Goal: Task Accomplishment & Management: Manage account settings

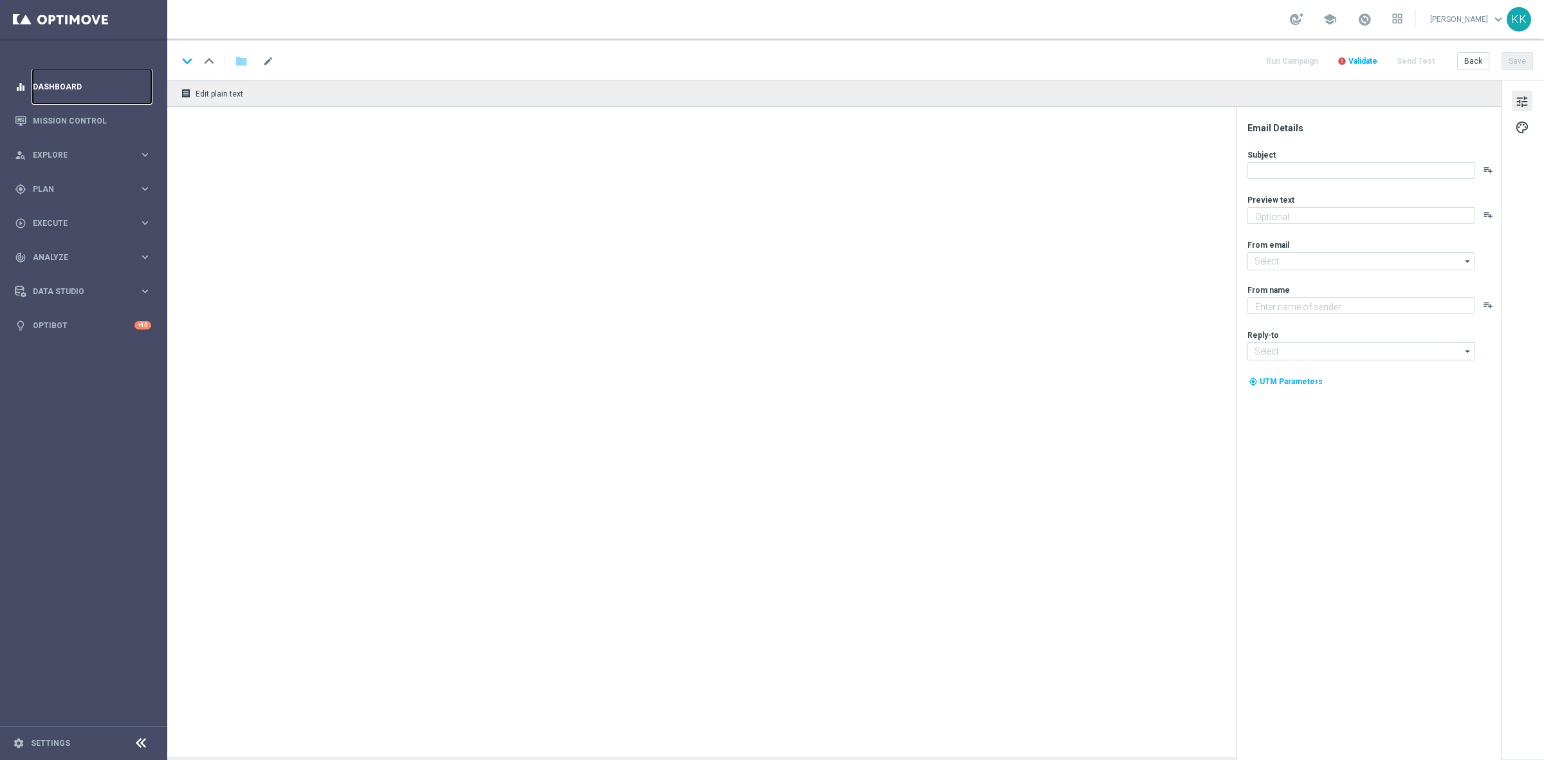
click at [85, 82] on link "Dashboard" at bounding box center [92, 86] width 118 height 34
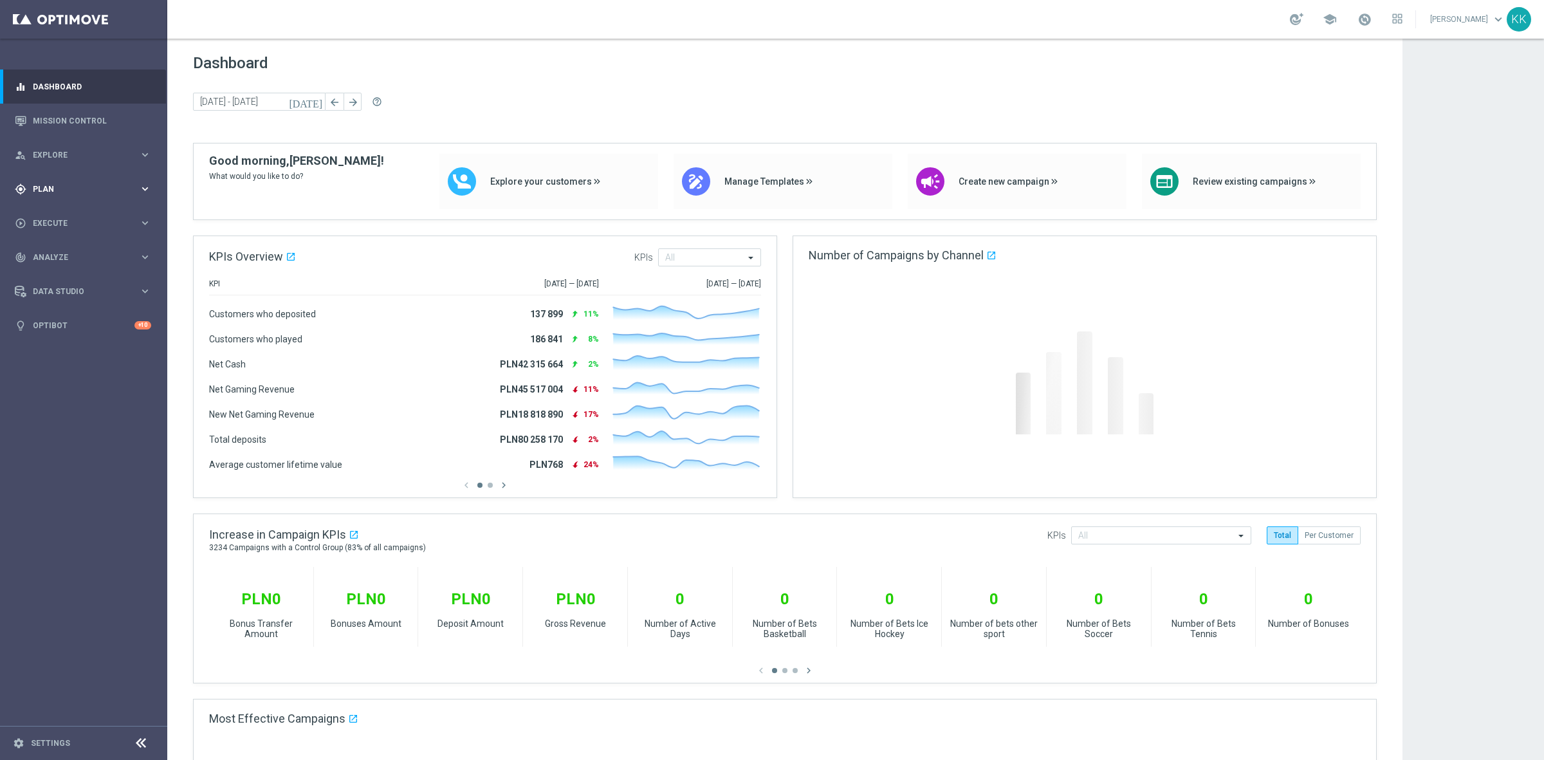
click at [48, 187] on span "Plan" at bounding box center [86, 189] width 106 height 8
click at [66, 256] on span "Templates" at bounding box center [80, 254] width 92 height 8
click at [60, 278] on link "Optimail" at bounding box center [87, 273] width 94 height 10
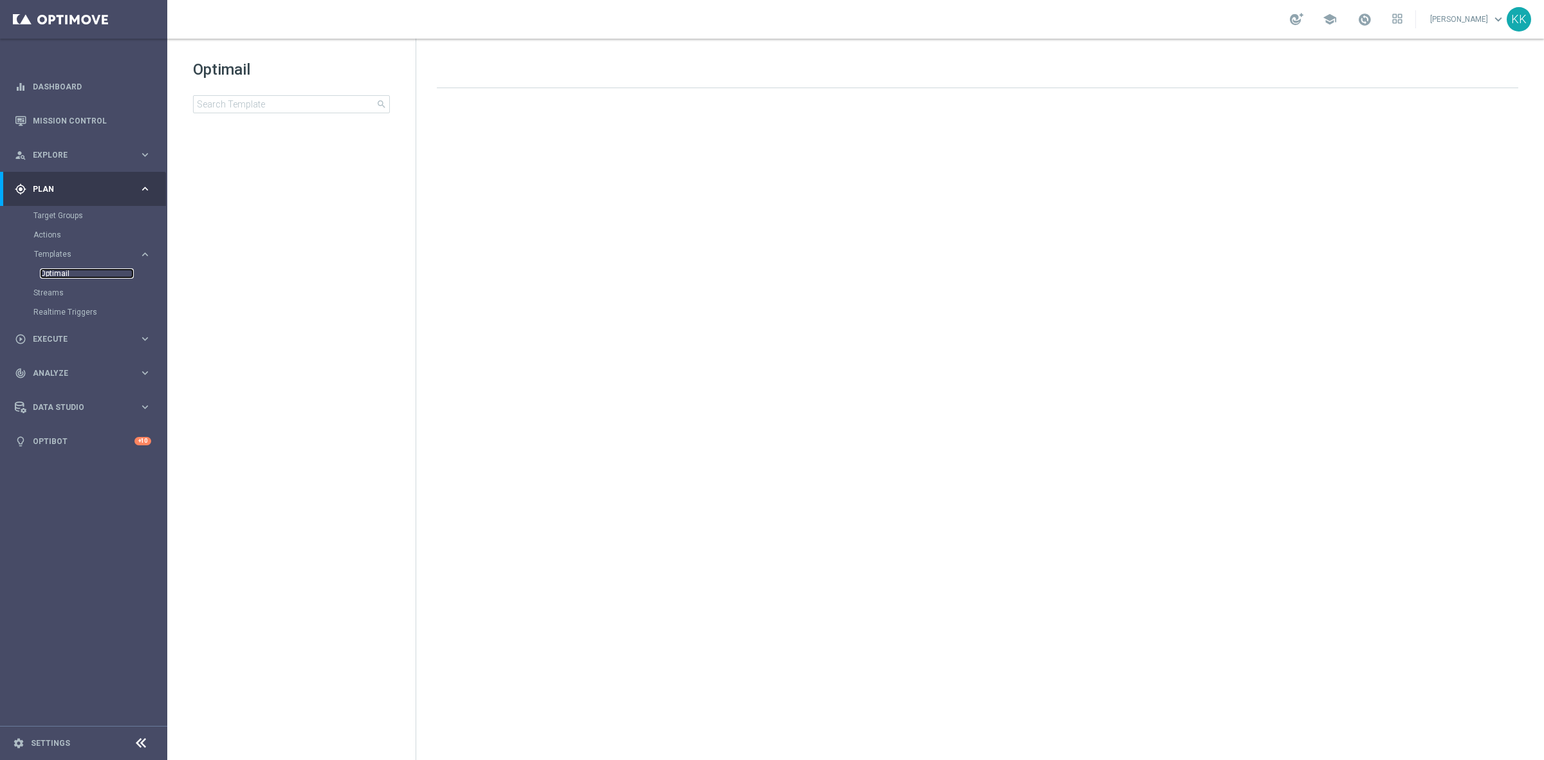
click at [60, 274] on link "Optimail" at bounding box center [87, 273] width 94 height 10
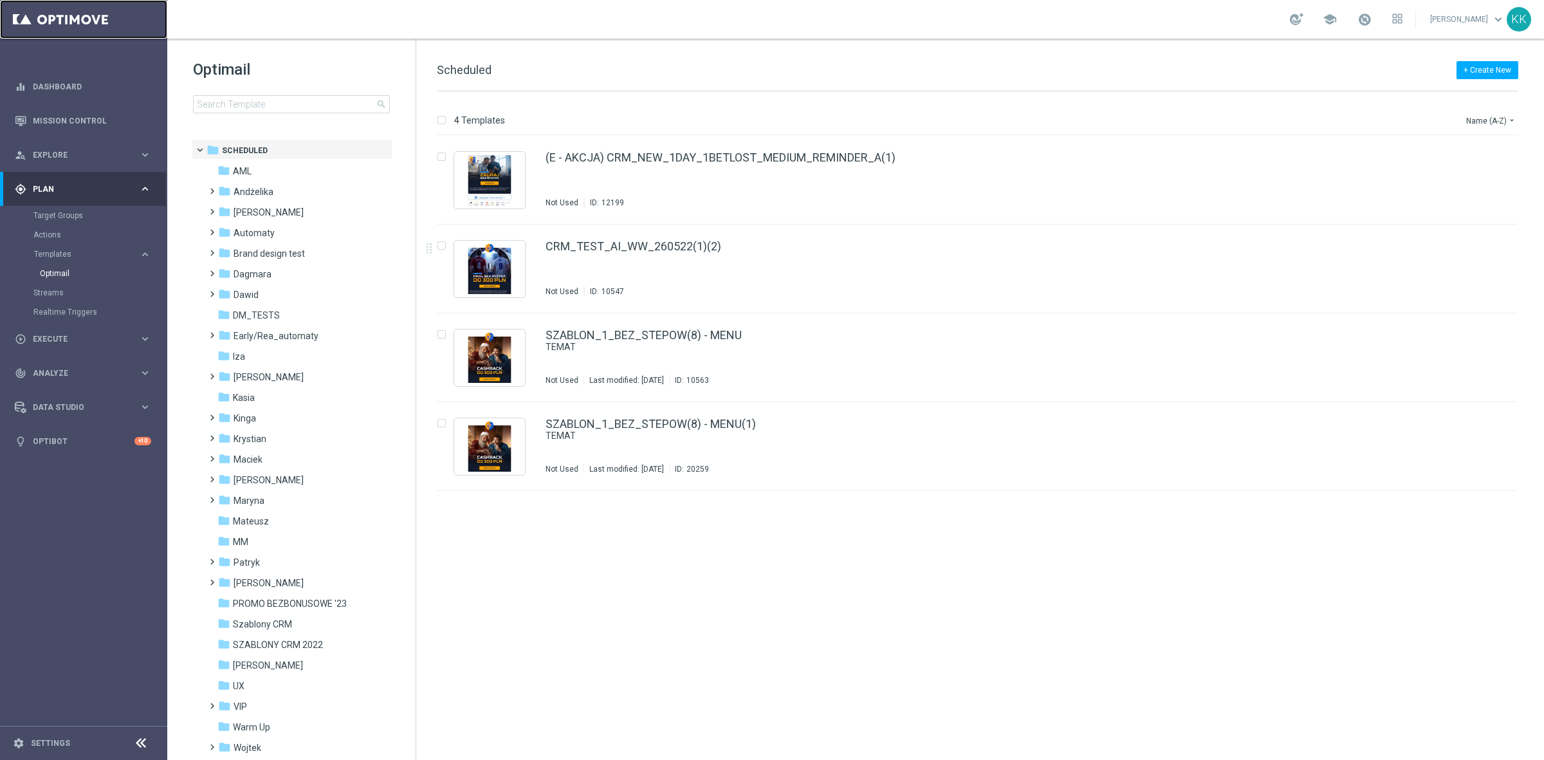
drag, startPoint x: 88, startPoint y: 23, endPoint x: 122, endPoint y: 63, distance: 52.5
click at [88, 23] on link at bounding box center [83, 19] width 167 height 39
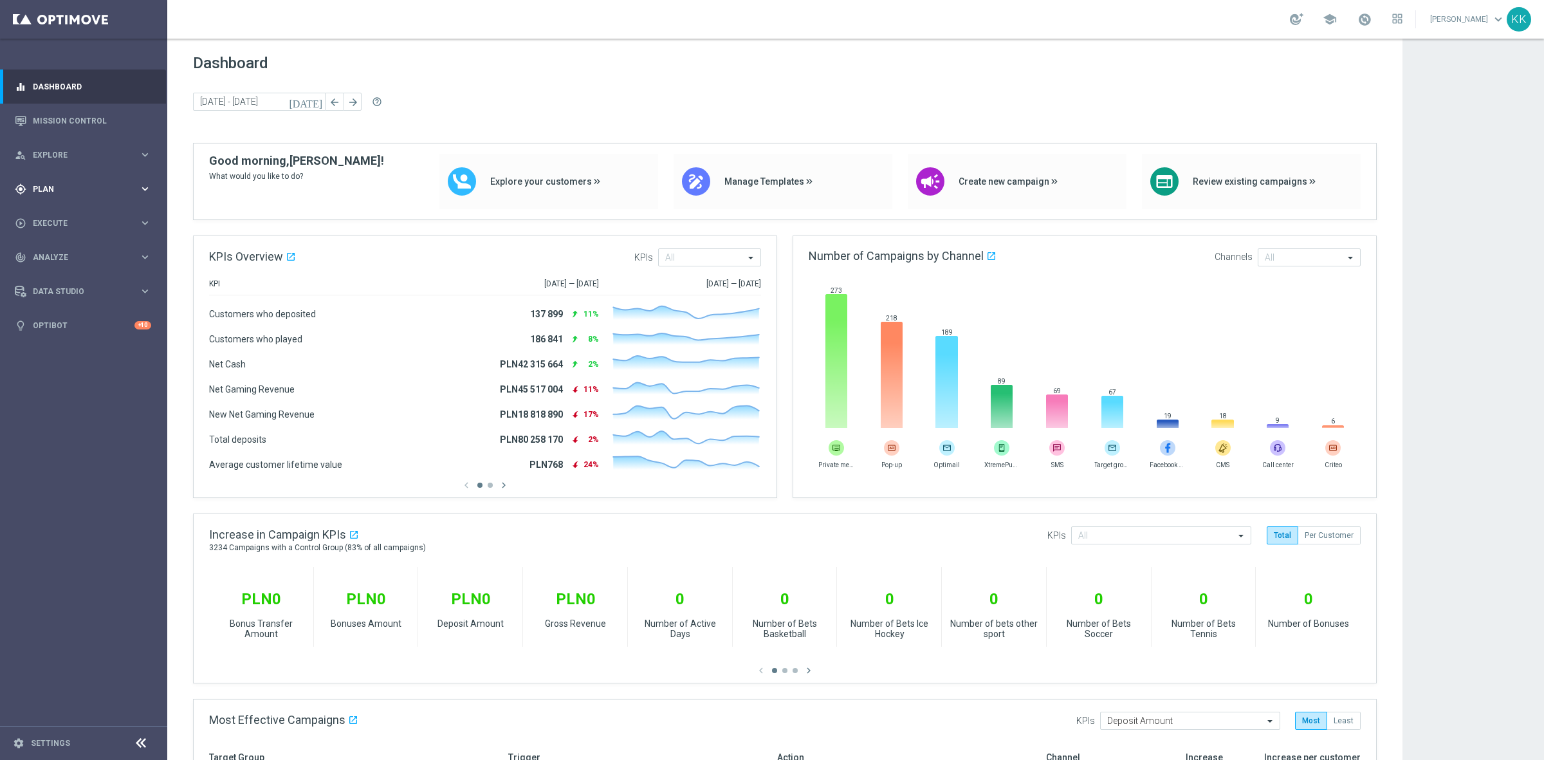
click at [62, 185] on span "Plan" at bounding box center [86, 189] width 106 height 8
click at [76, 214] on link "Target Groups" at bounding box center [83, 215] width 100 height 10
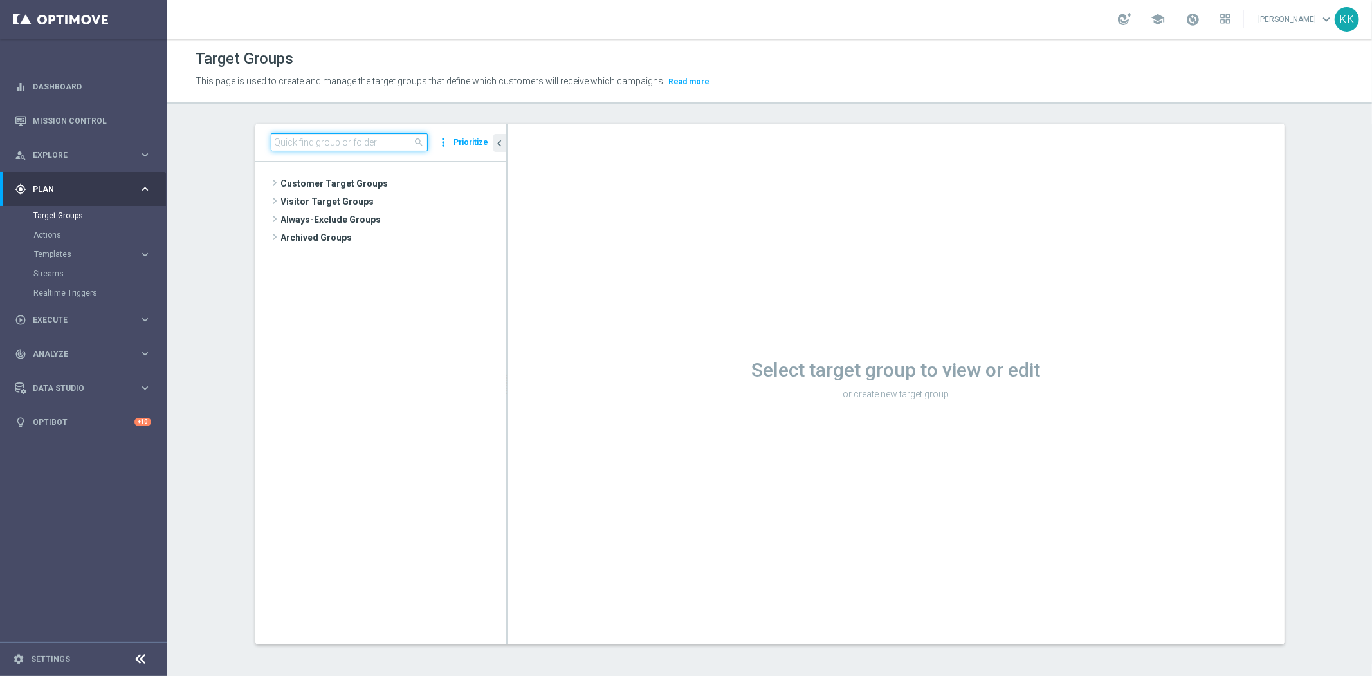
click at [365, 146] on input at bounding box center [349, 142] width 157 height 18
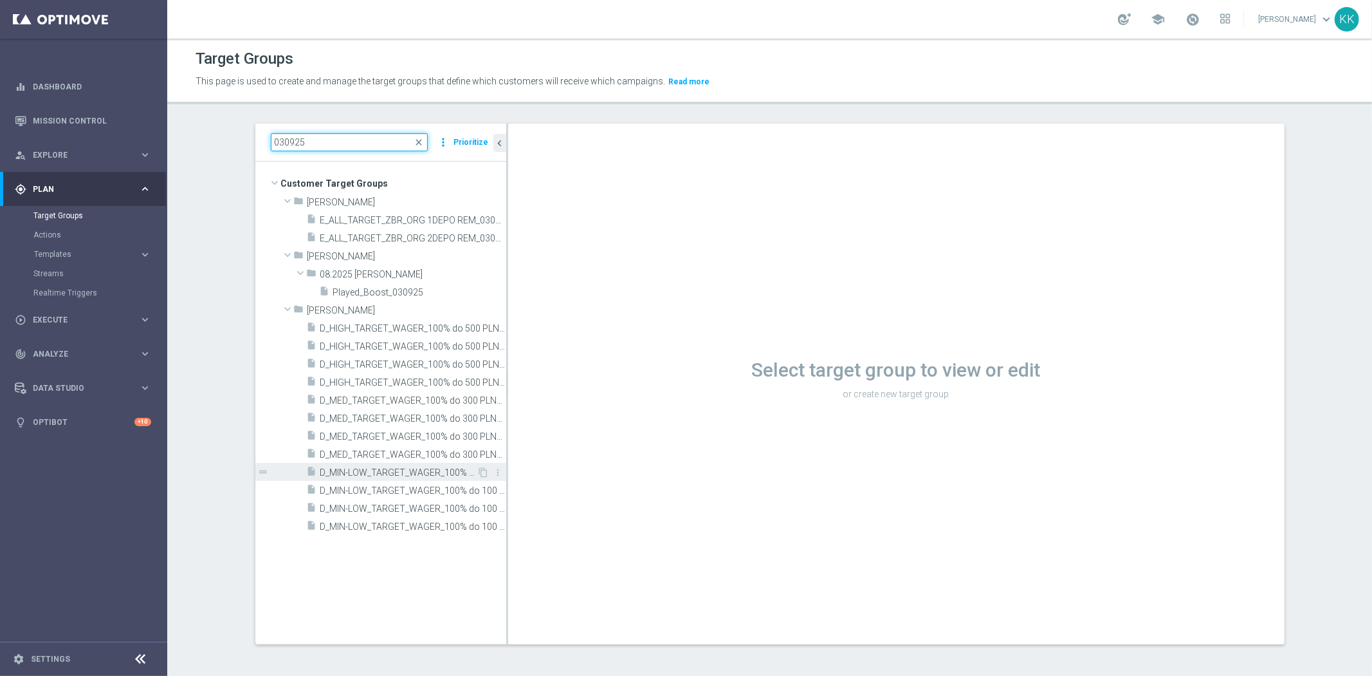
type input "030925"
click at [364, 474] on span "D_MIN-LOW_TARGET_WAGER_100% do 100 PLN_PLMECZE_030925" at bounding box center [398, 472] width 157 height 11
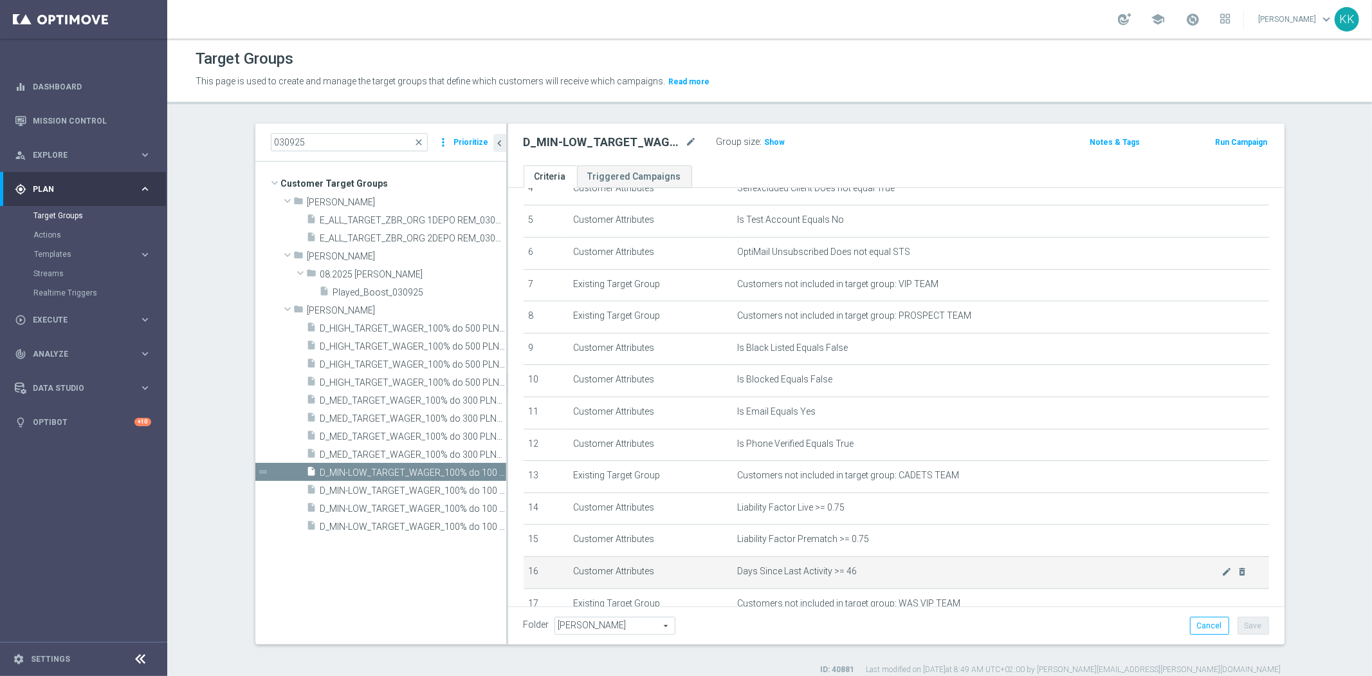
scroll to position [286, 0]
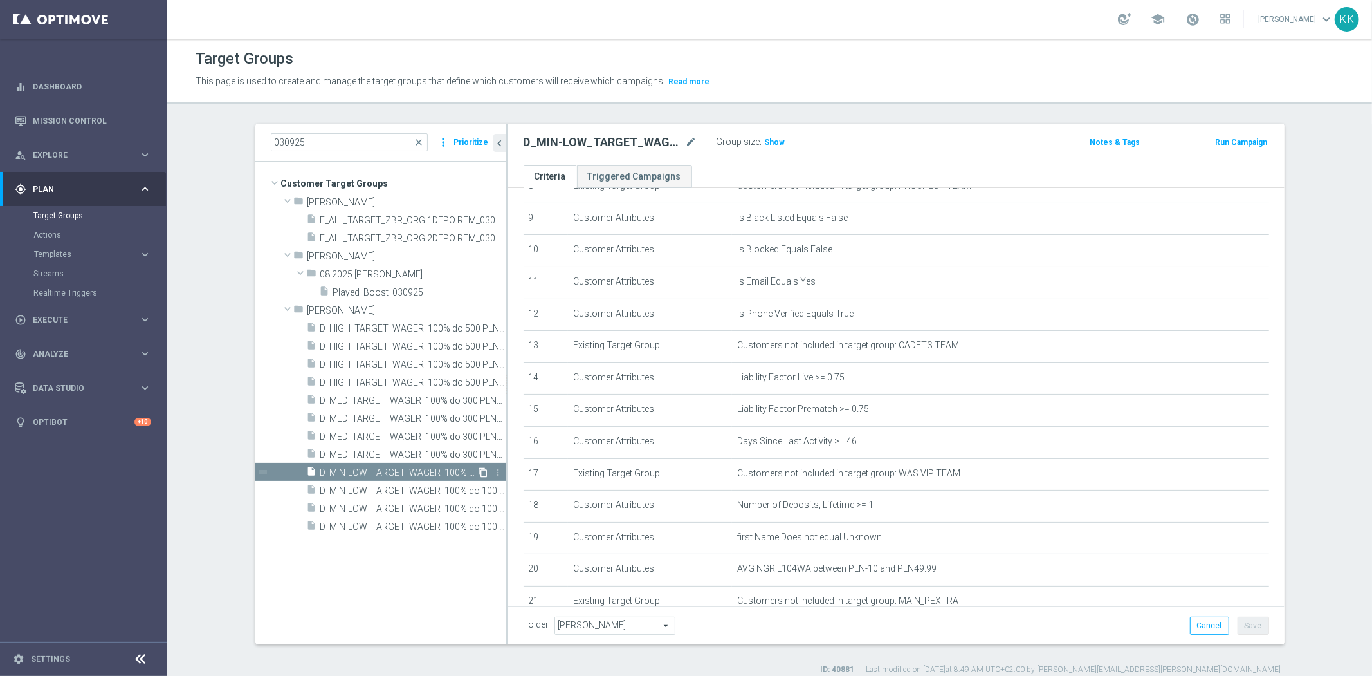
click at [479, 470] on icon "content_copy" at bounding box center [484, 472] width 10 height 10
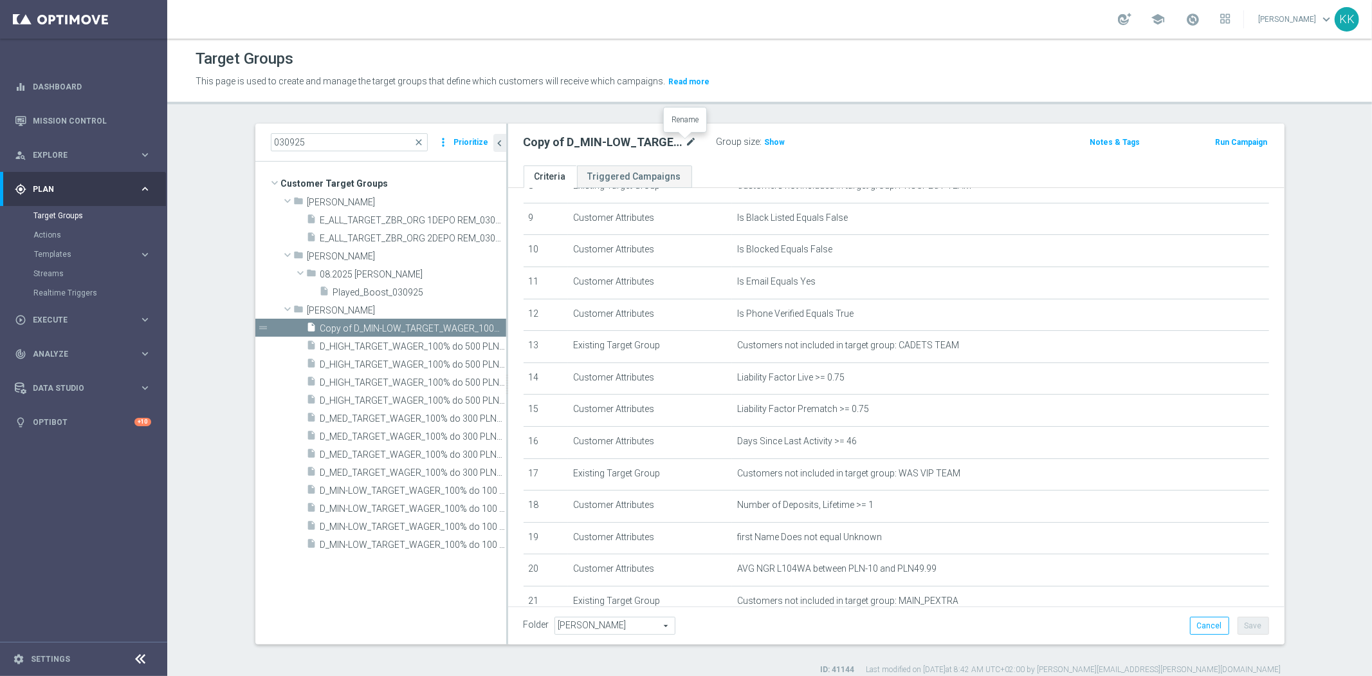
click at [686, 136] on icon "mode_edit" at bounding box center [692, 141] width 12 height 15
type input "D_MIN-LOW_TARGET_CASHBACK_50% do 100 PLN_LMLW_160925"
click at [851, 115] on div "Target Groups This page is used to create and manage the target groups that def…" at bounding box center [769, 357] width 1205 height 637
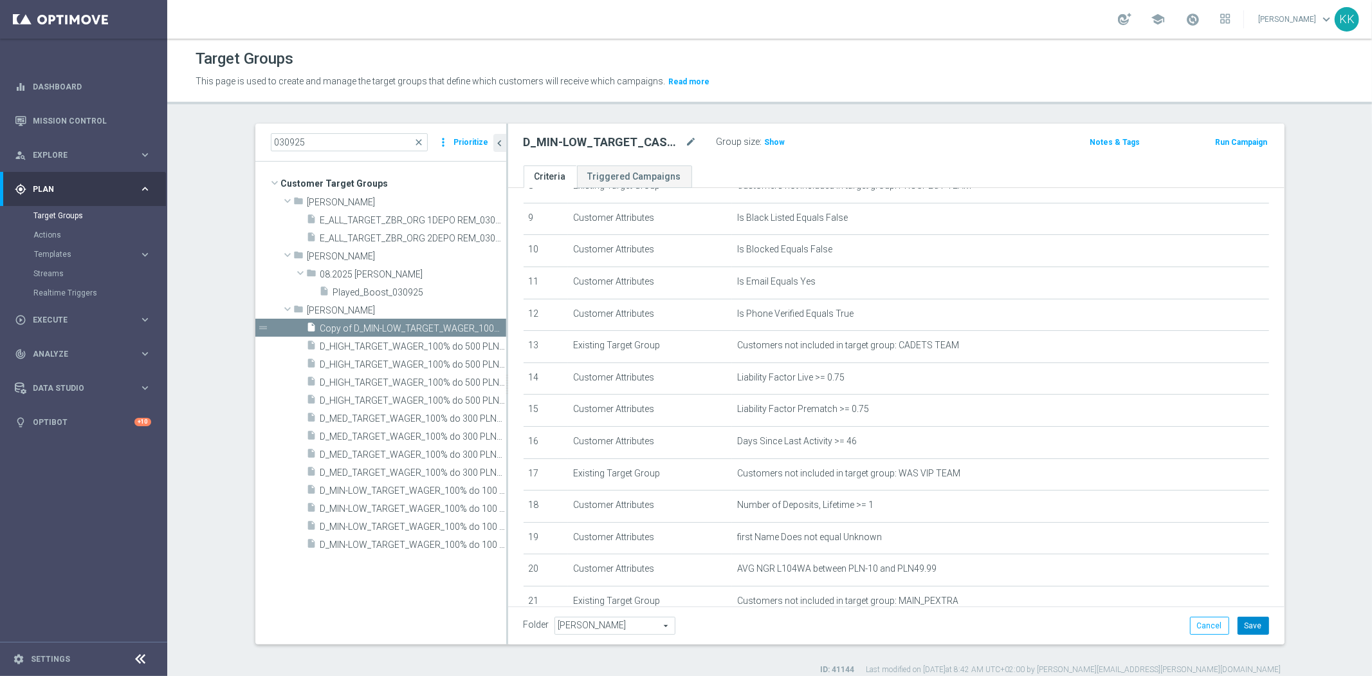
click at [1255, 624] on button "Save" at bounding box center [1254, 625] width 32 height 18
click at [779, 136] on div "Group size : Show" at bounding box center [781, 140] width 129 height 15
click at [751, 142] on label "Group size" at bounding box center [739, 141] width 44 height 11
click at [764, 136] on h3 "Show" at bounding box center [775, 142] width 23 height 14
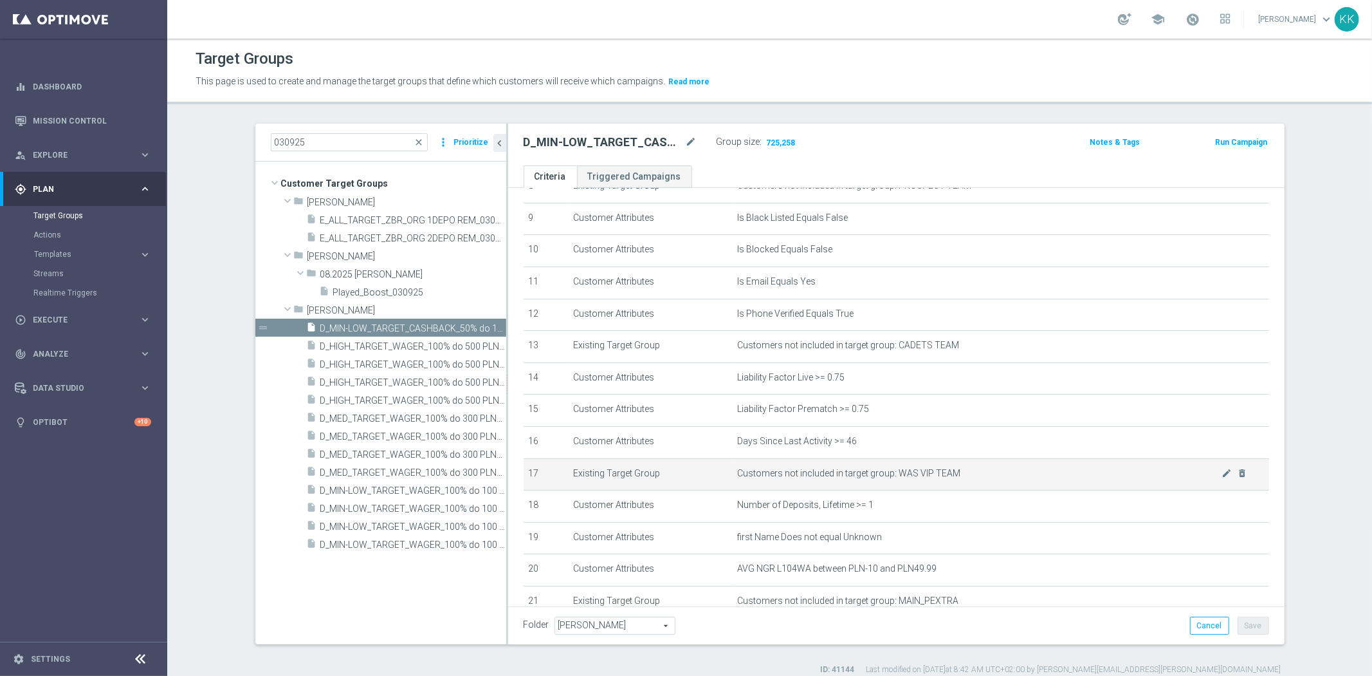
scroll to position [430, 0]
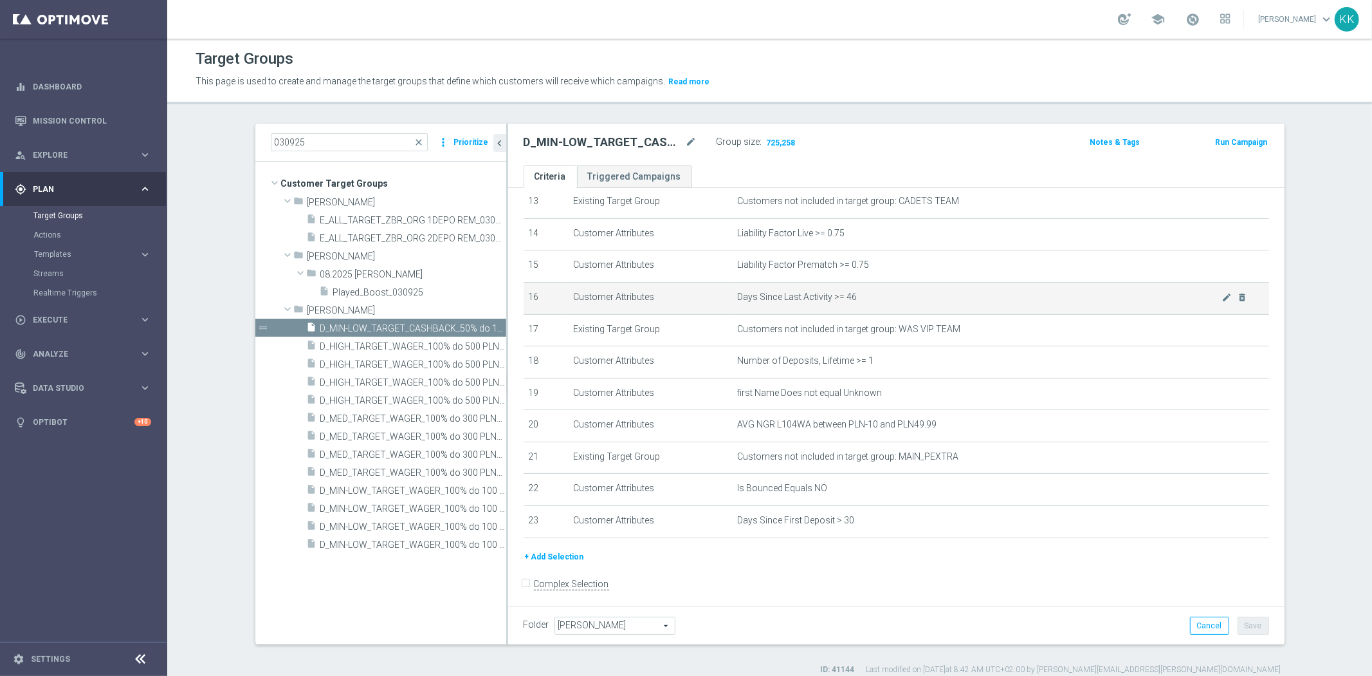
click at [1222, 291] on div "mode_edit delete_forever" at bounding box center [1235, 296] width 26 height 11
click at [1222, 293] on icon "mode_edit" at bounding box center [1227, 297] width 10 height 10
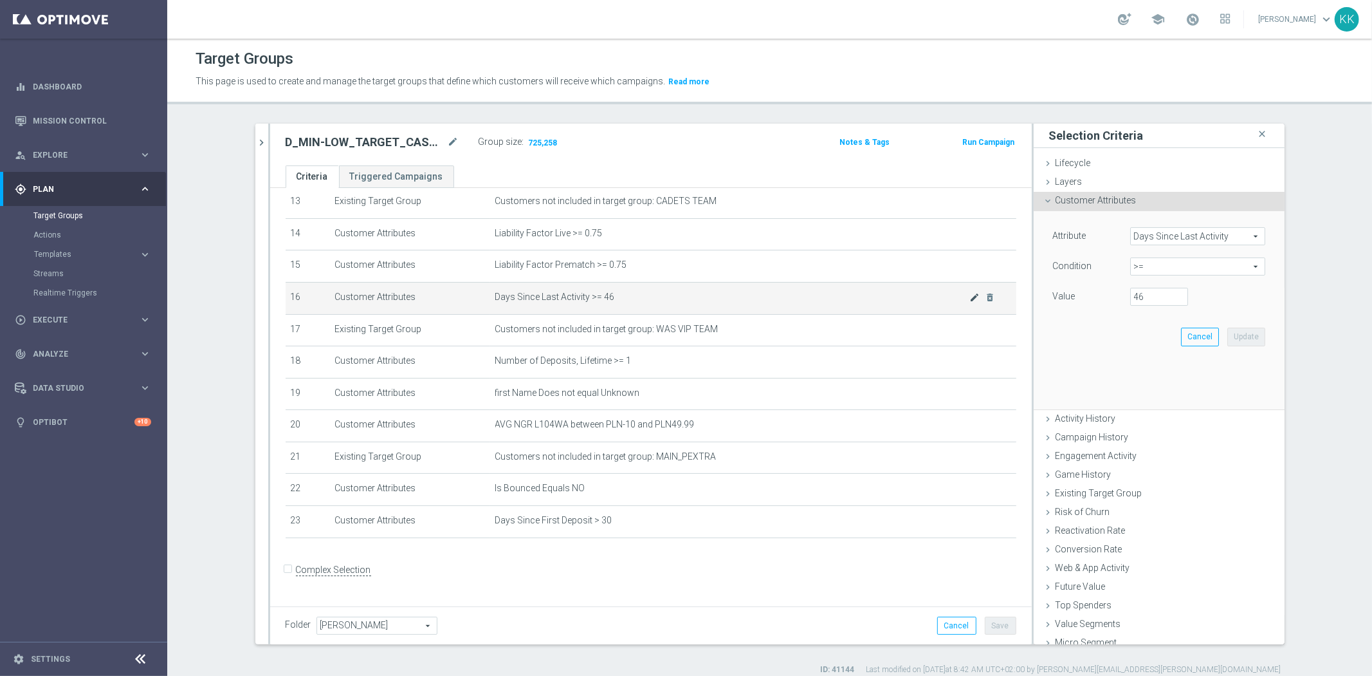
scroll to position [416, 0]
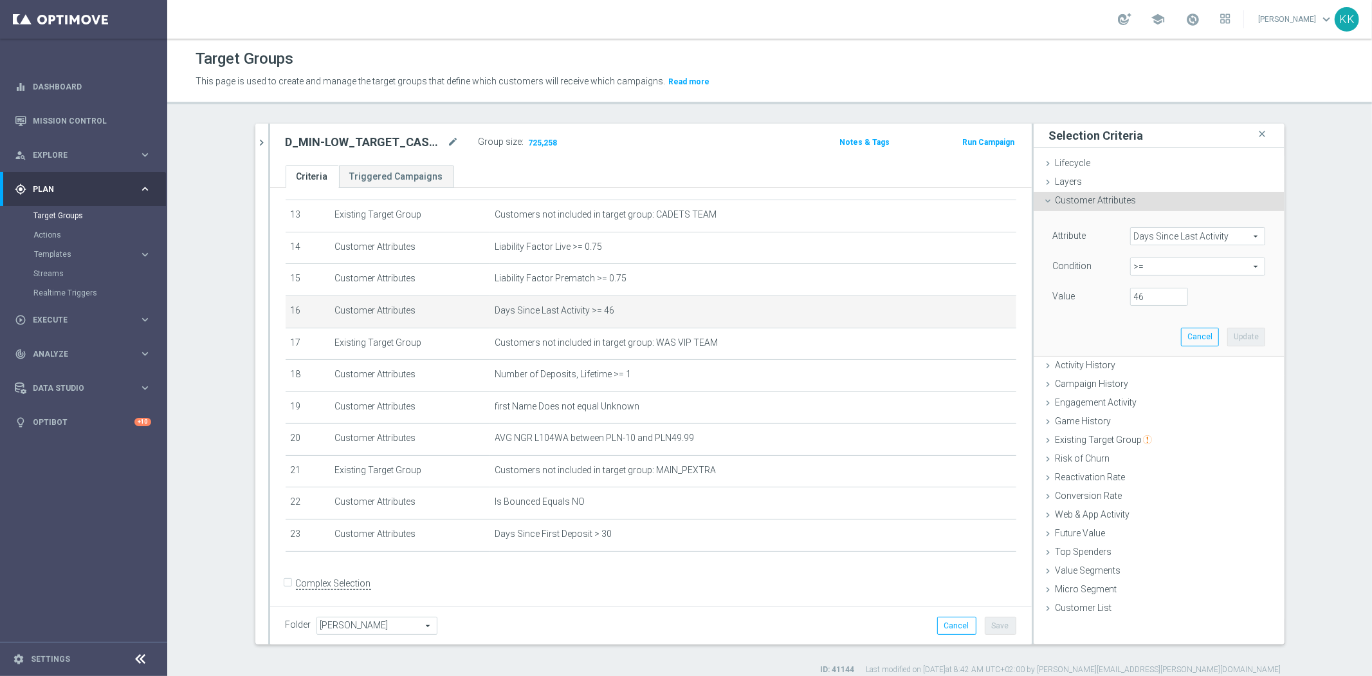
click at [1172, 266] on span ">=" at bounding box center [1198, 266] width 134 height 17
click at [1174, 376] on label ">=" at bounding box center [1198, 369] width 135 height 17
click at [1167, 269] on span ">=" at bounding box center [1198, 266] width 134 height 17
click at [1169, 390] on span "between" at bounding box center [1198, 386] width 122 height 10
type input "between"
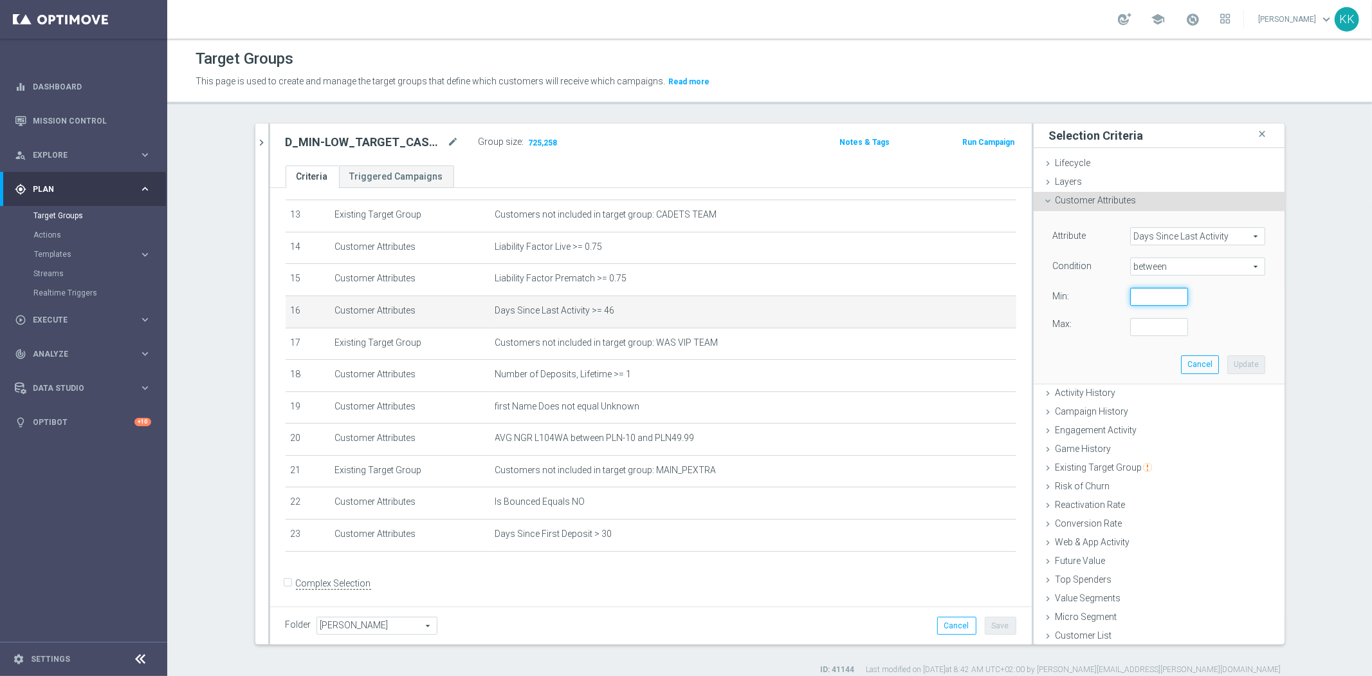
click at [1152, 297] on input "number" at bounding box center [1160, 297] width 58 height 18
type input "15"
click at [1152, 320] on input "number" at bounding box center [1160, 327] width 58 height 18
type input "730"
click at [1210, 357] on div "Cancel Update" at bounding box center [1223, 364] width 84 height 18
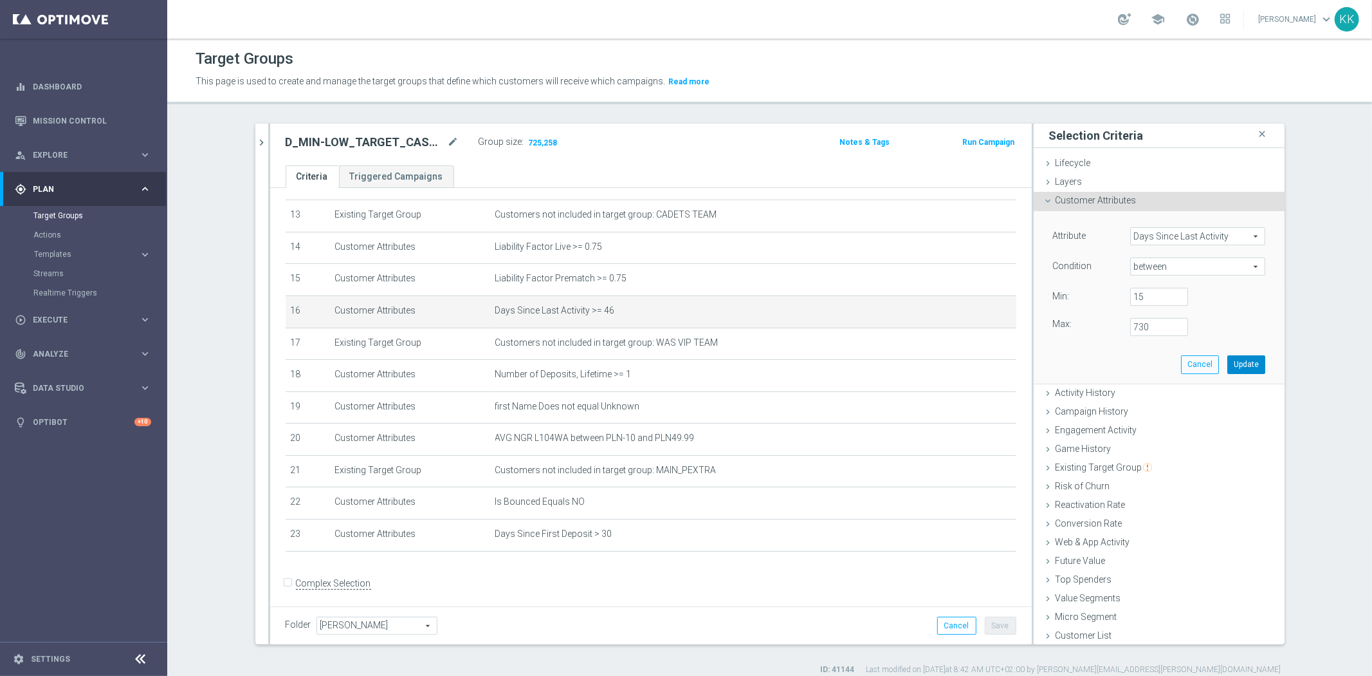
click at [1228, 358] on button "Update" at bounding box center [1247, 364] width 38 height 18
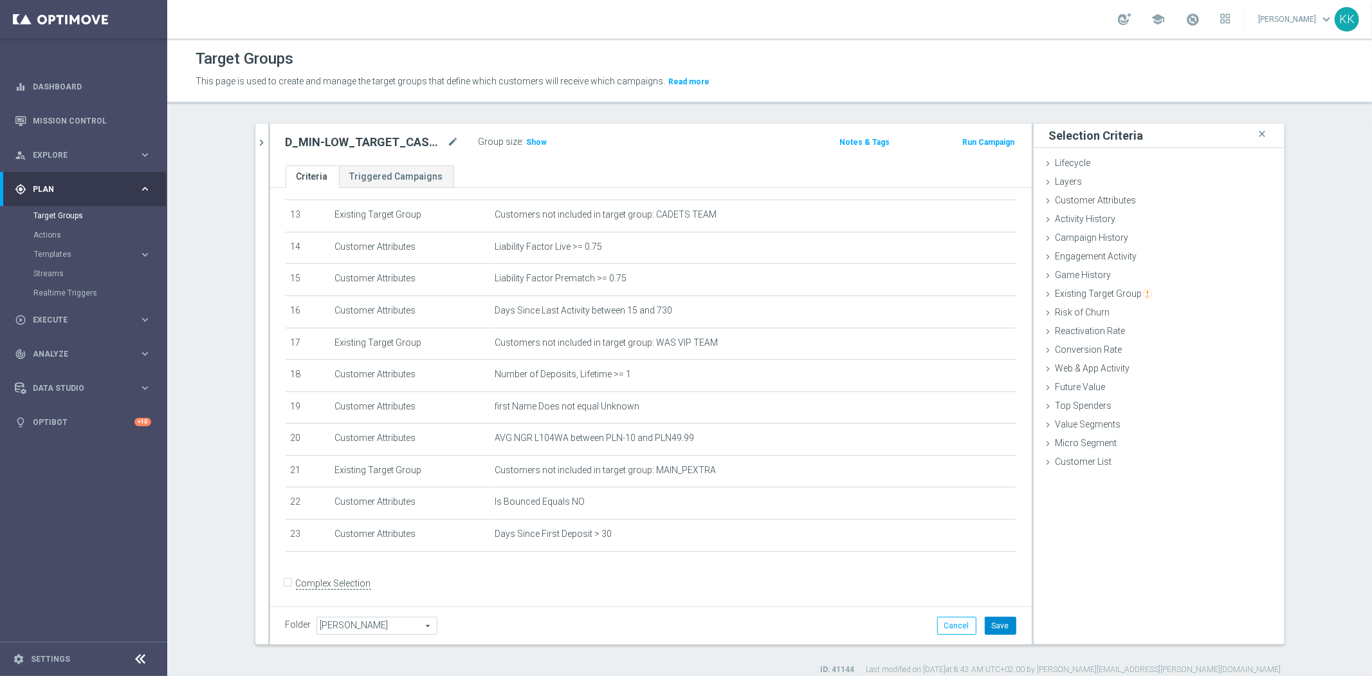
click at [993, 625] on button "Save" at bounding box center [1001, 625] width 32 height 18
click at [534, 138] on span "Show" at bounding box center [537, 142] width 21 height 9
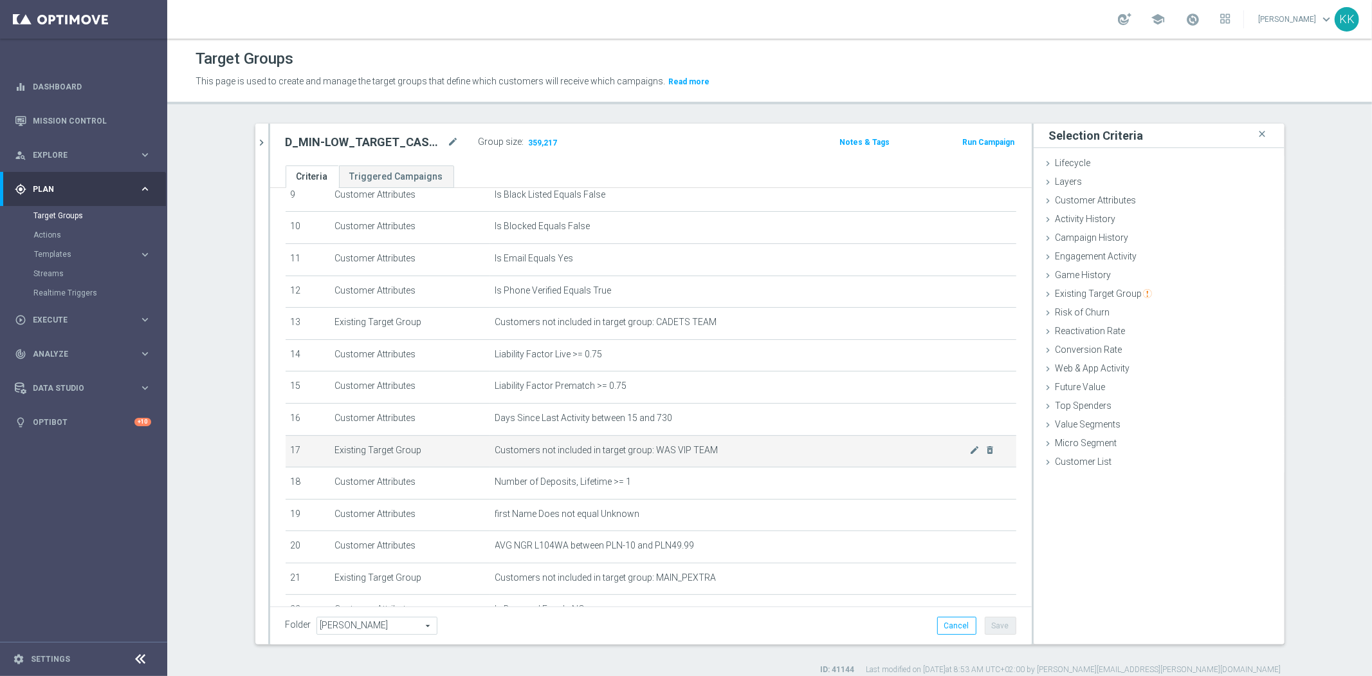
scroll to position [416, 0]
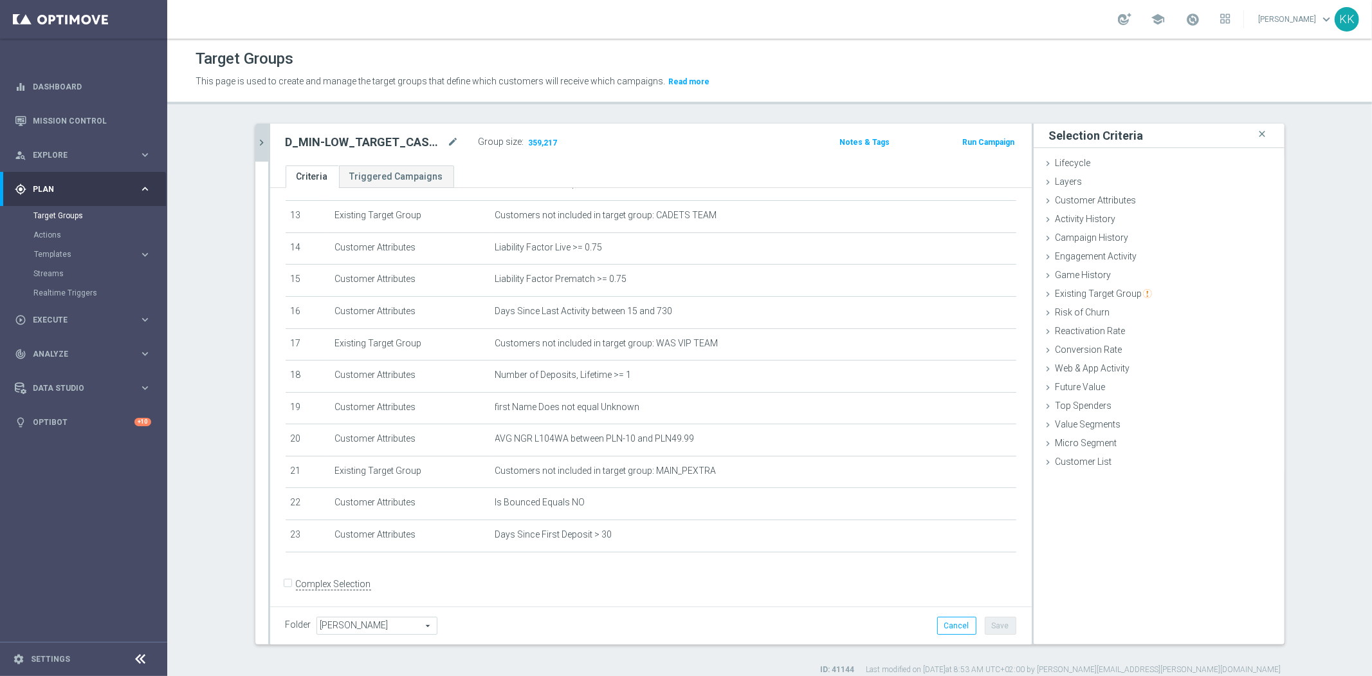
click at [255, 133] on button "chevron_right" at bounding box center [261, 143] width 13 height 38
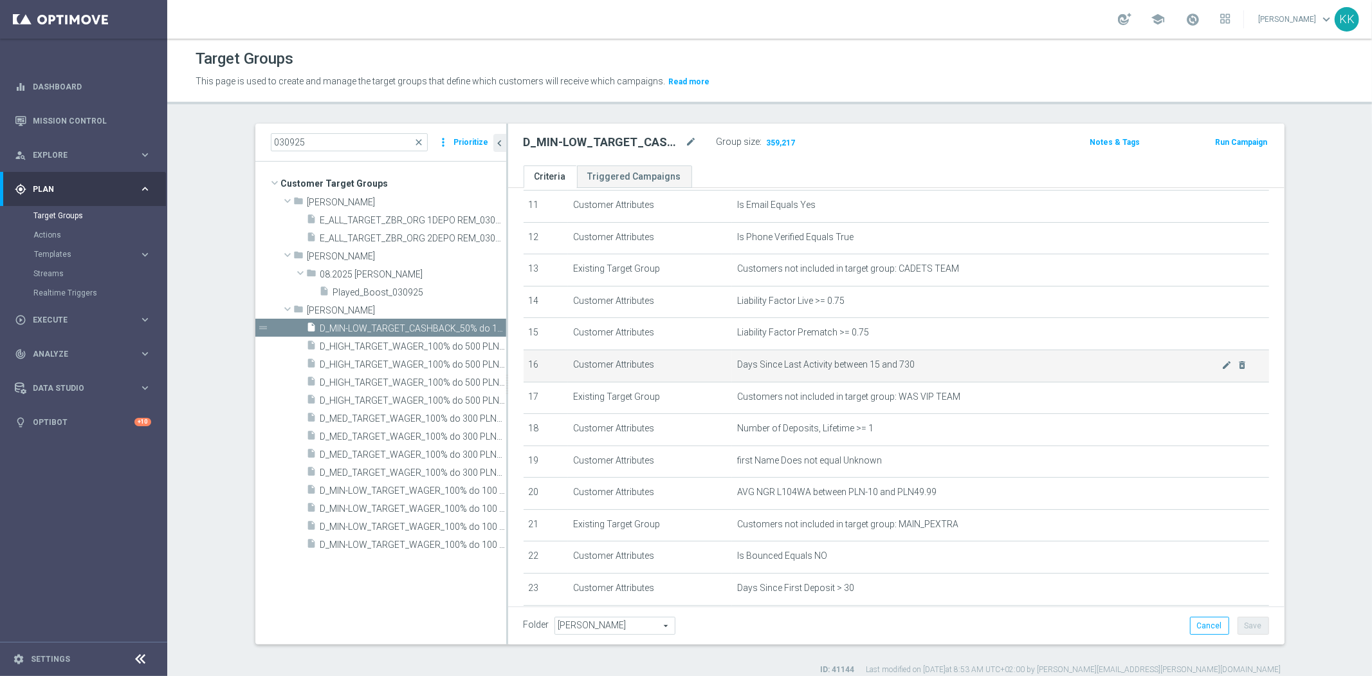
scroll to position [429, 0]
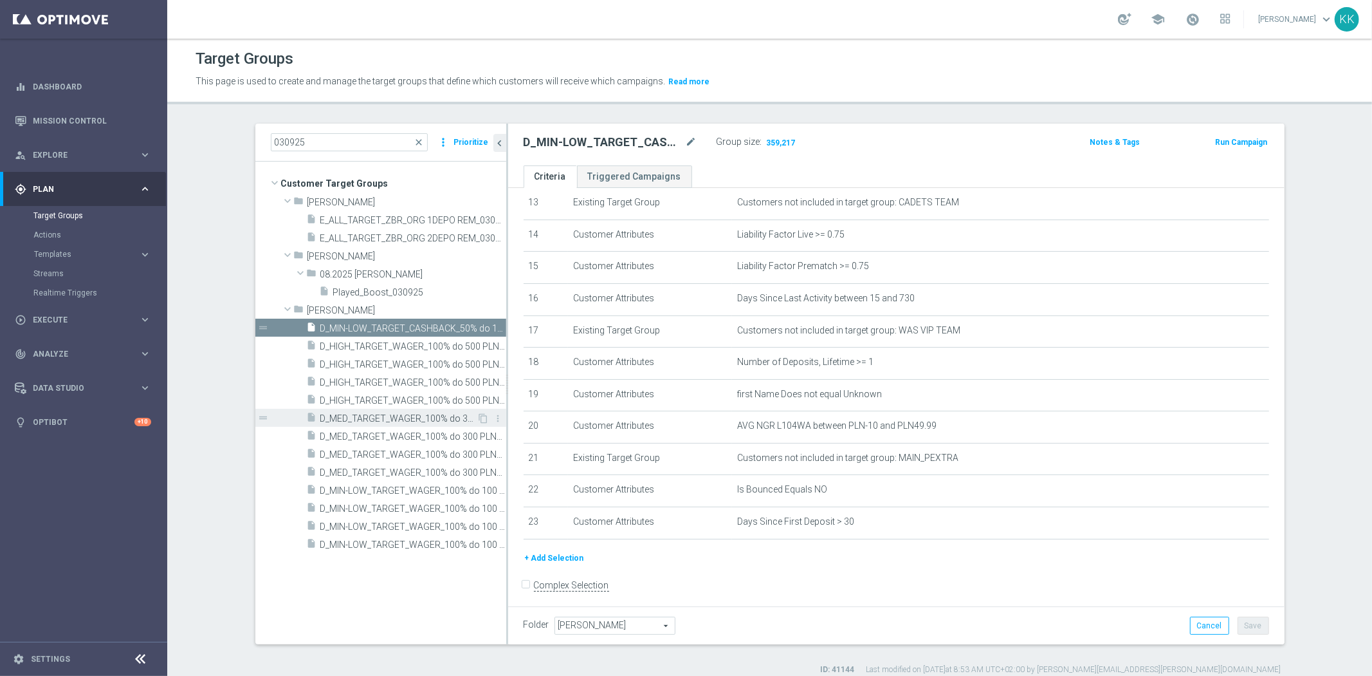
click at [356, 414] on span "D_MED_TARGET_WAGER_100% do 300 PLN_PLMECZE_030925" at bounding box center [398, 418] width 157 height 11
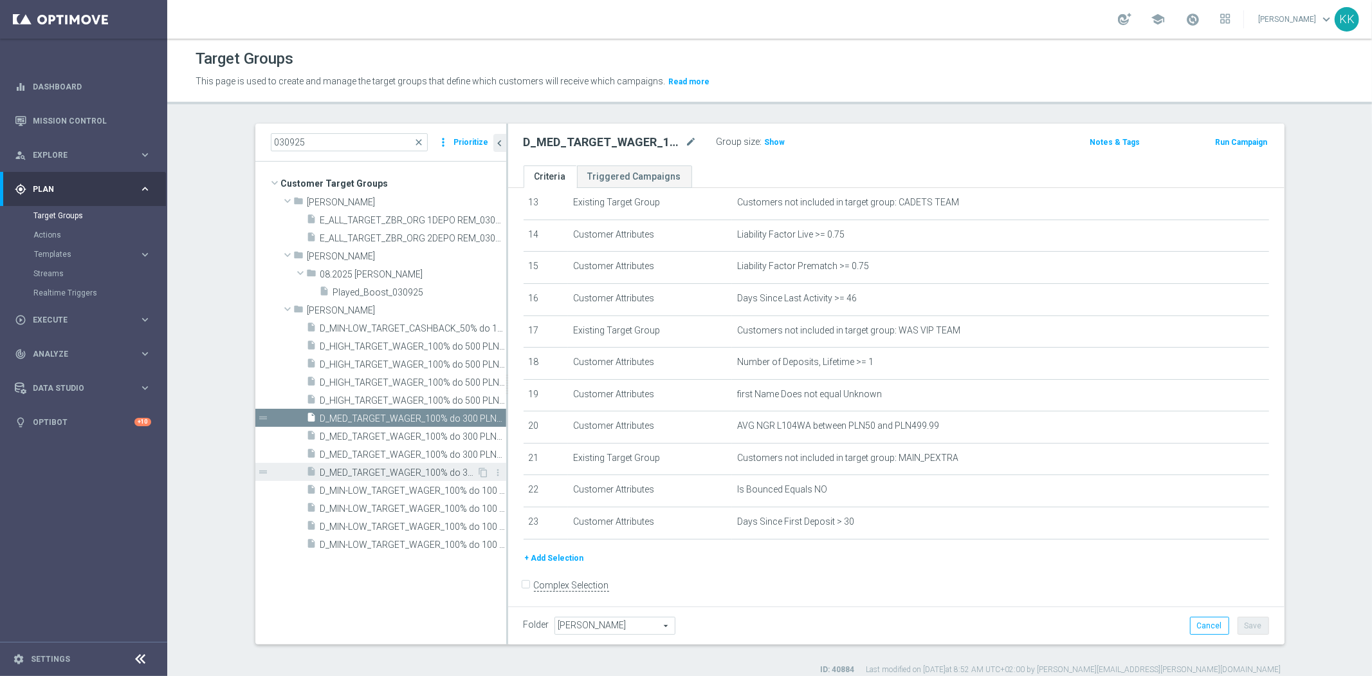
click at [356, 467] on span "D_MED_TARGET_WAGER_100% do 300 PLN_PLMECZE_030925_SMS2" at bounding box center [398, 472] width 157 height 11
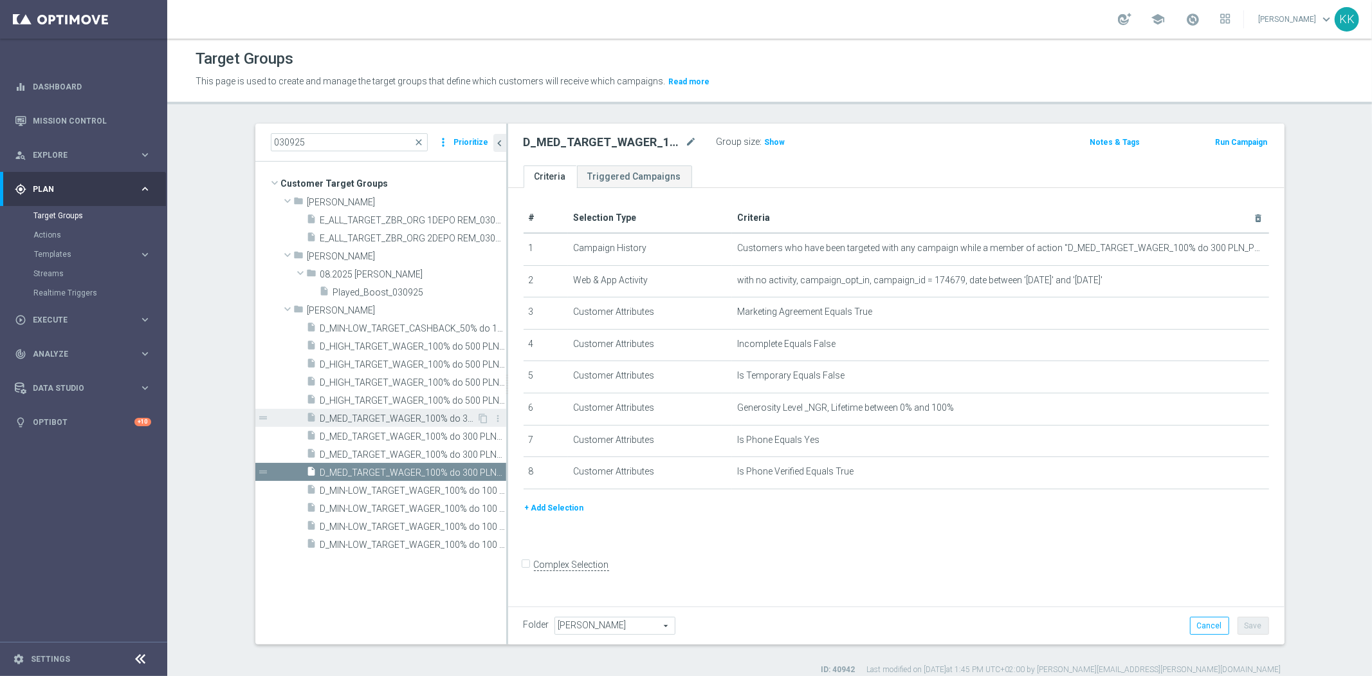
click at [369, 420] on span "D_MED_TARGET_WAGER_100% do 300 PLN_PLMECZE_030925" at bounding box center [398, 418] width 157 height 11
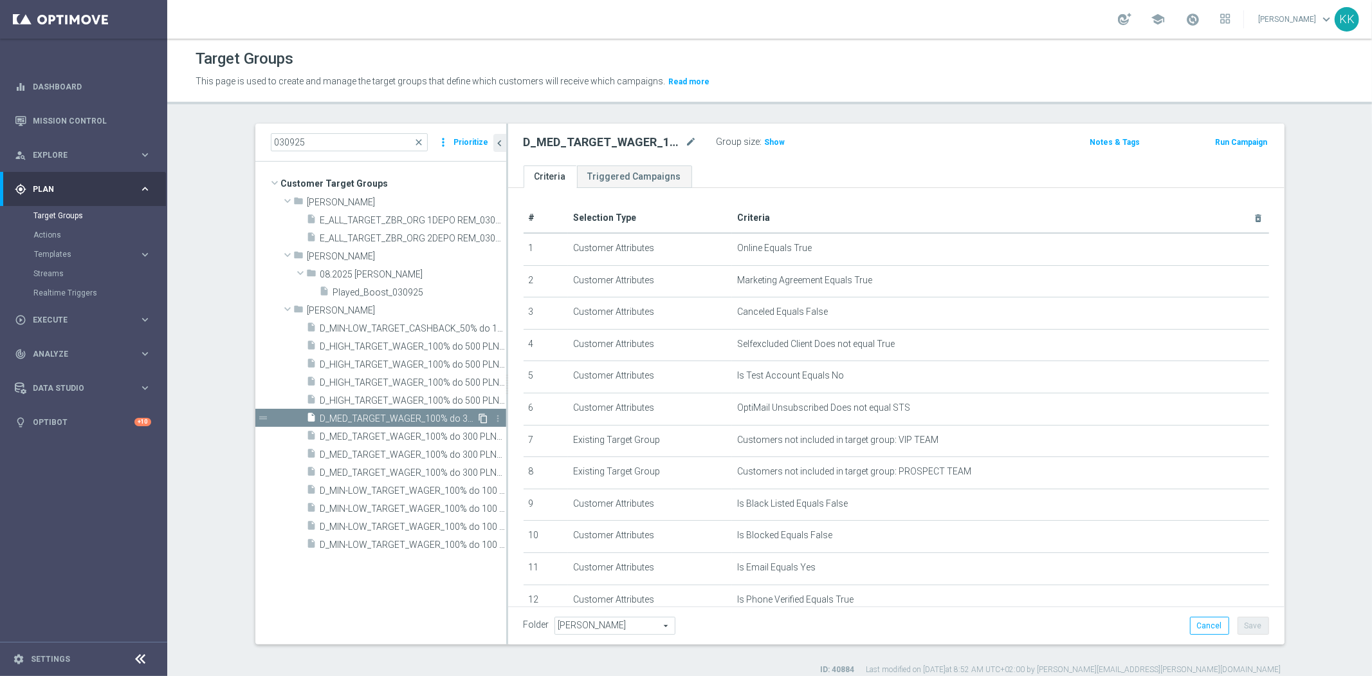
click at [479, 414] on icon "content_copy" at bounding box center [484, 418] width 10 height 10
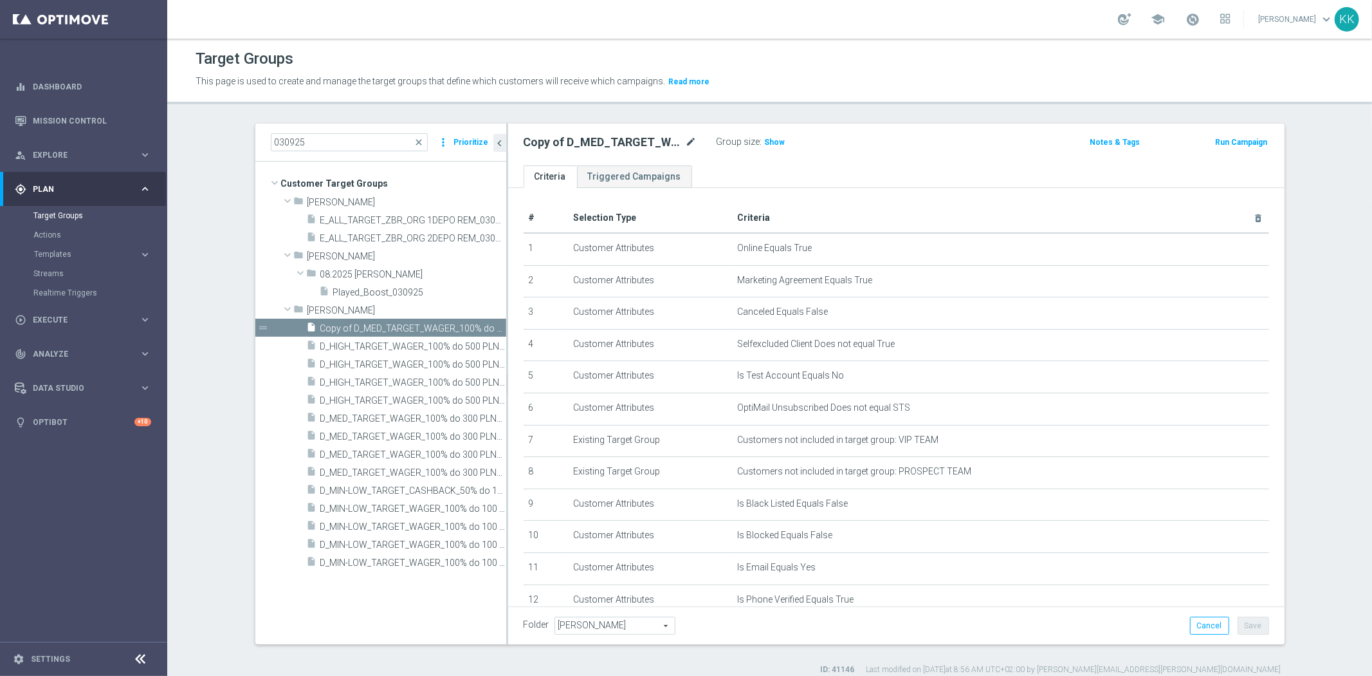
click at [686, 144] on icon "mode_edit" at bounding box center [692, 141] width 12 height 15
drag, startPoint x: 641, startPoint y: 143, endPoint x: 329, endPoint y: 143, distance: 312.1
click at [346, 143] on as-split "030925 close more_vert Prioritize Customer Target Groups library_add create_new…" at bounding box center [769, 384] width 1029 height 521
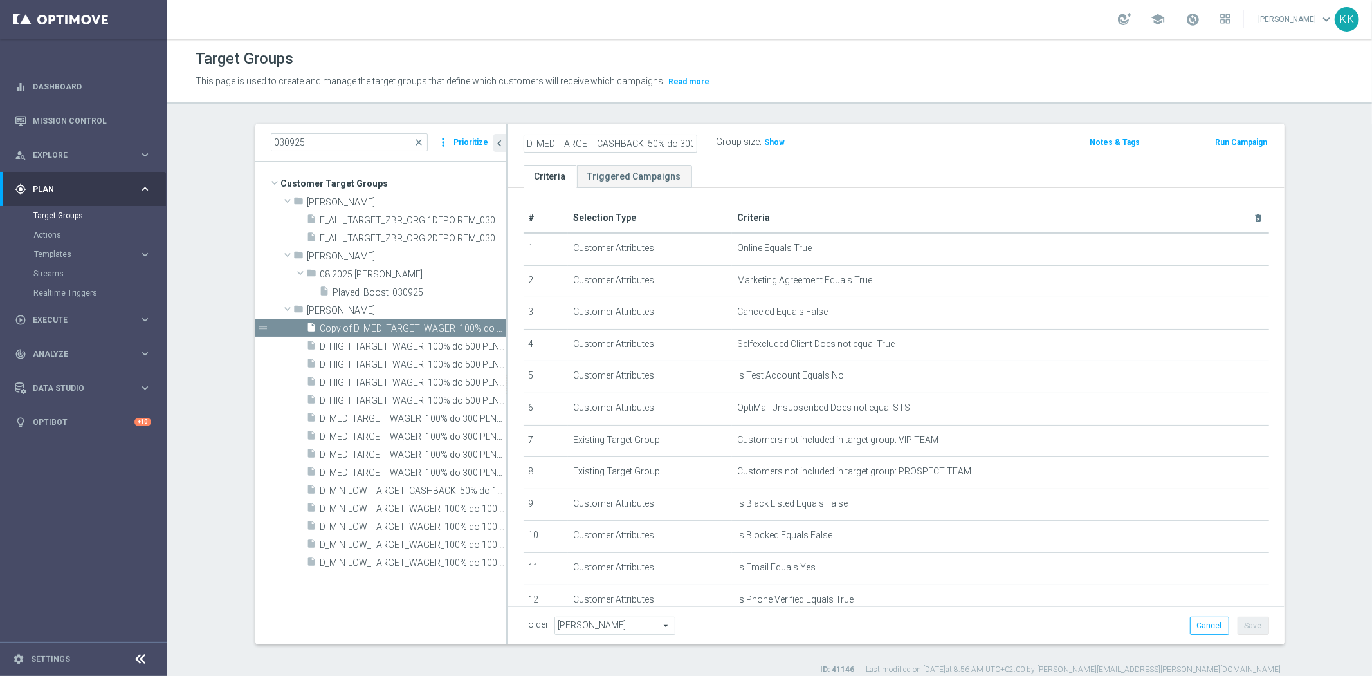
click at [624, 136] on input "D_MED_TARGET_CASHBACK_50% do 300 PLN_LMLW_160925" at bounding box center [611, 143] width 174 height 18
drag, startPoint x: 660, startPoint y: 149, endPoint x: 943, endPoint y: 145, distance: 283.1
click at [894, 145] on div "D_MED_TARGET_CASHBACK_50% do 300 PLN_LMLW_160925 Group size : Show" at bounding box center [769, 142] width 510 height 19
type input "D_MED_TARGET_CASHBACK_50% do 300 PLN_LMLW_160925"
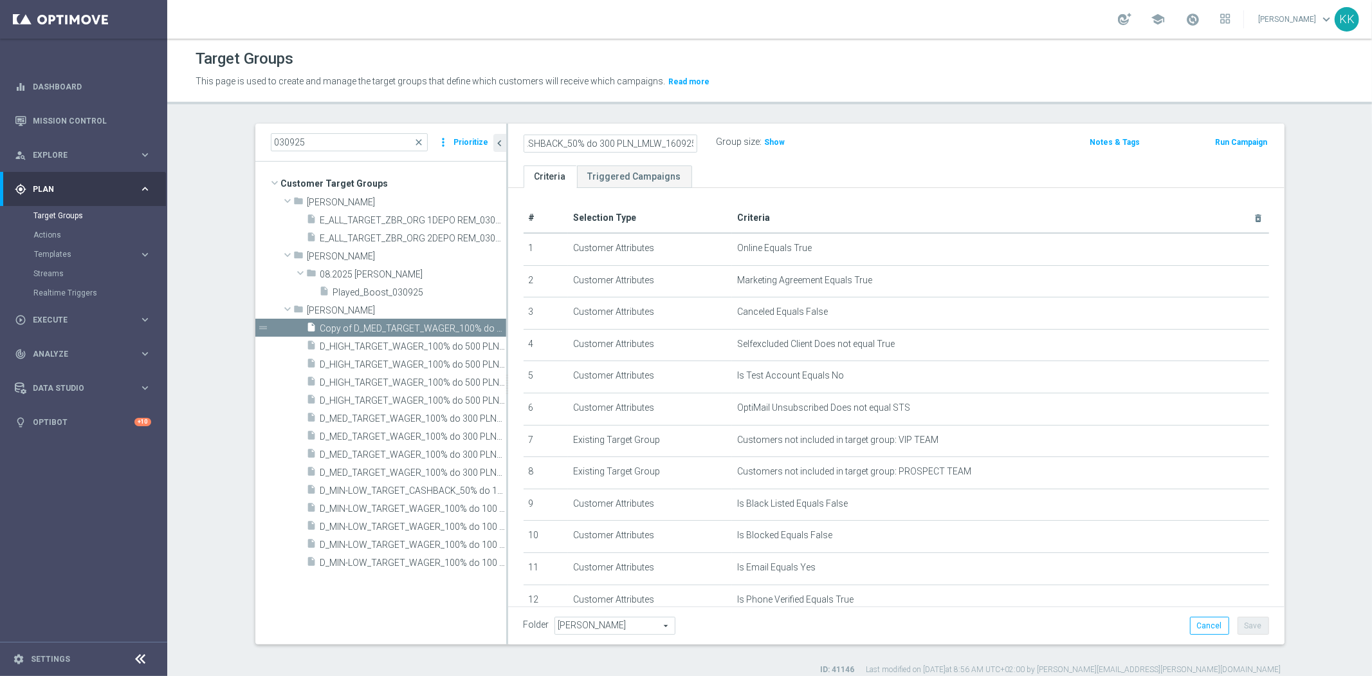
click at [886, 131] on div "D_MED_TARGET_CASHBACK_50% do 300 PLN_LMLW_160925 Group size : Show Notes & Tags…" at bounding box center [896, 145] width 777 height 42
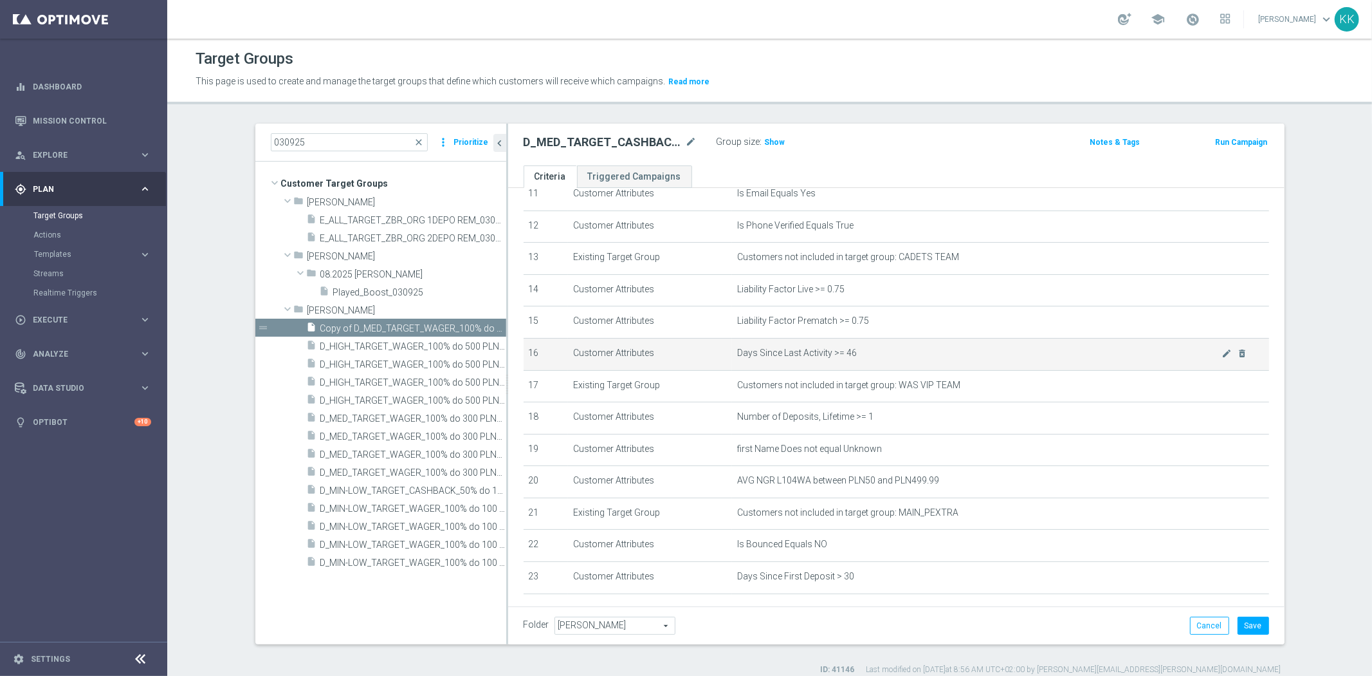
scroll to position [286, 0]
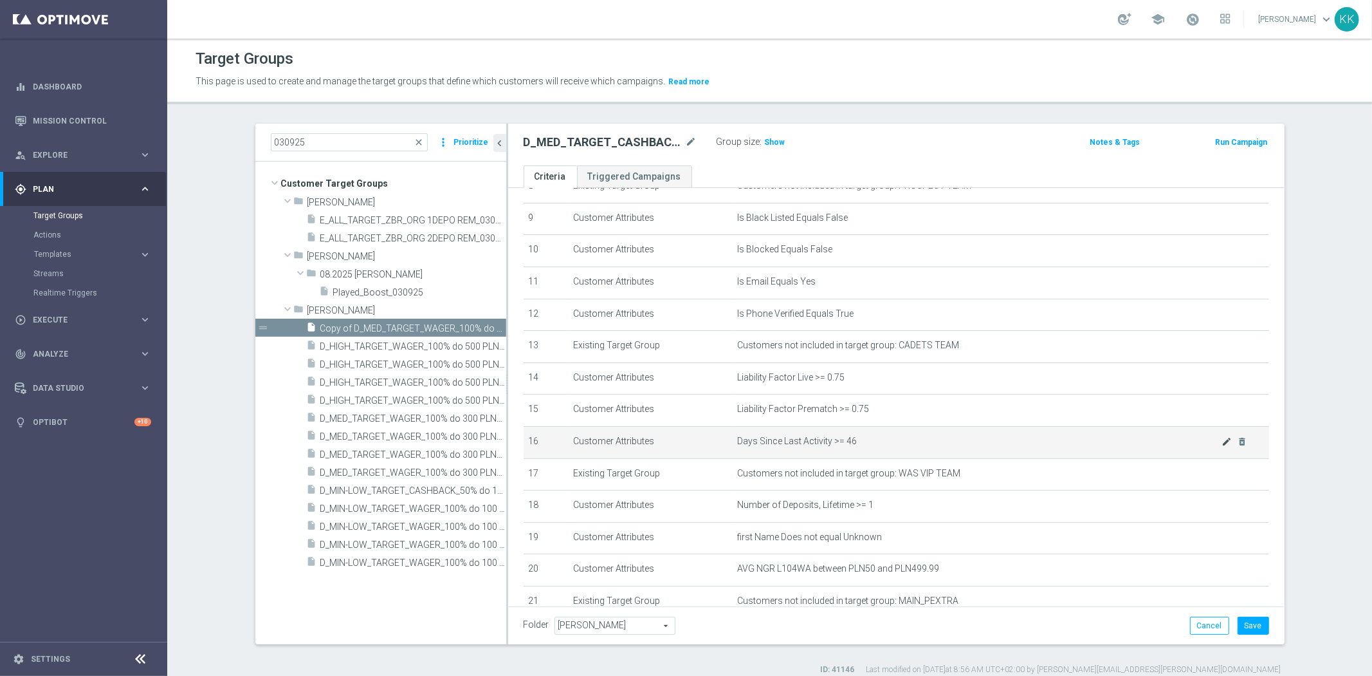
click at [1206, 439] on td "Days Since Last Activity >= 46 mode_edit delete_forever" at bounding box center [1000, 442] width 537 height 32
click at [1222, 438] on icon "mode_edit" at bounding box center [1227, 441] width 10 height 10
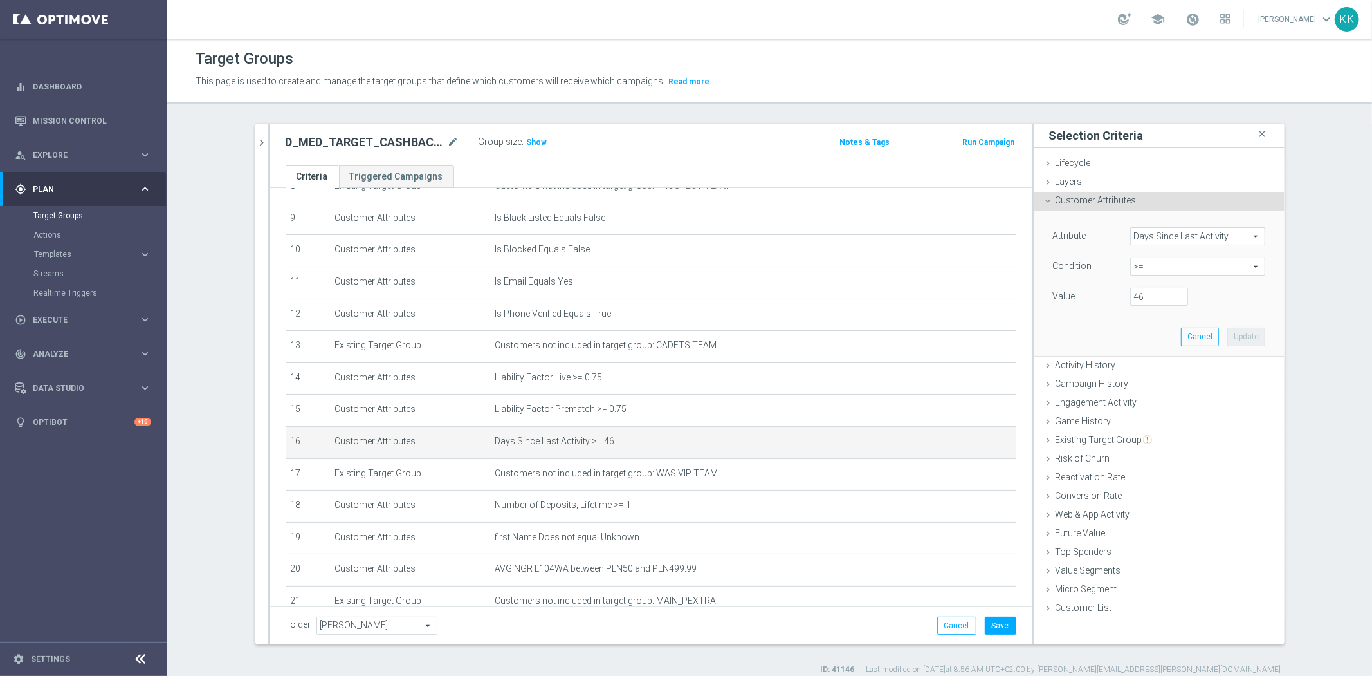
click at [1140, 264] on span ">=" at bounding box center [1198, 266] width 134 height 17
click at [1137, 391] on span "between" at bounding box center [1198, 386] width 122 height 10
type input "between"
click at [1130, 306] on div "Value Min:" at bounding box center [1160, 298] width 232 height 21
click at [1135, 299] on input "number" at bounding box center [1160, 297] width 58 height 18
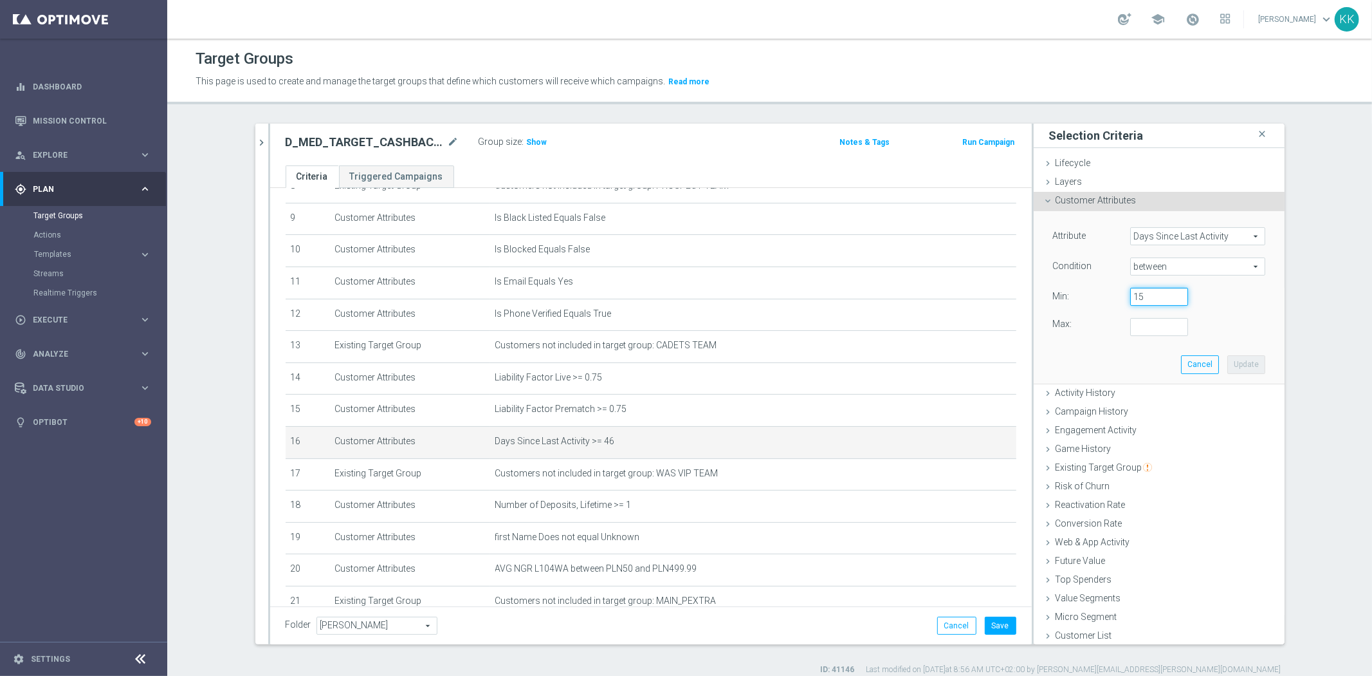
type input "15"
type input "730"
click at [1241, 353] on div "Attribute Days Since Last Activity Days Since Last Activity arrow_drop_down sea…" at bounding box center [1160, 297] width 232 height 172
click at [1228, 369] on button "Update" at bounding box center [1247, 364] width 38 height 18
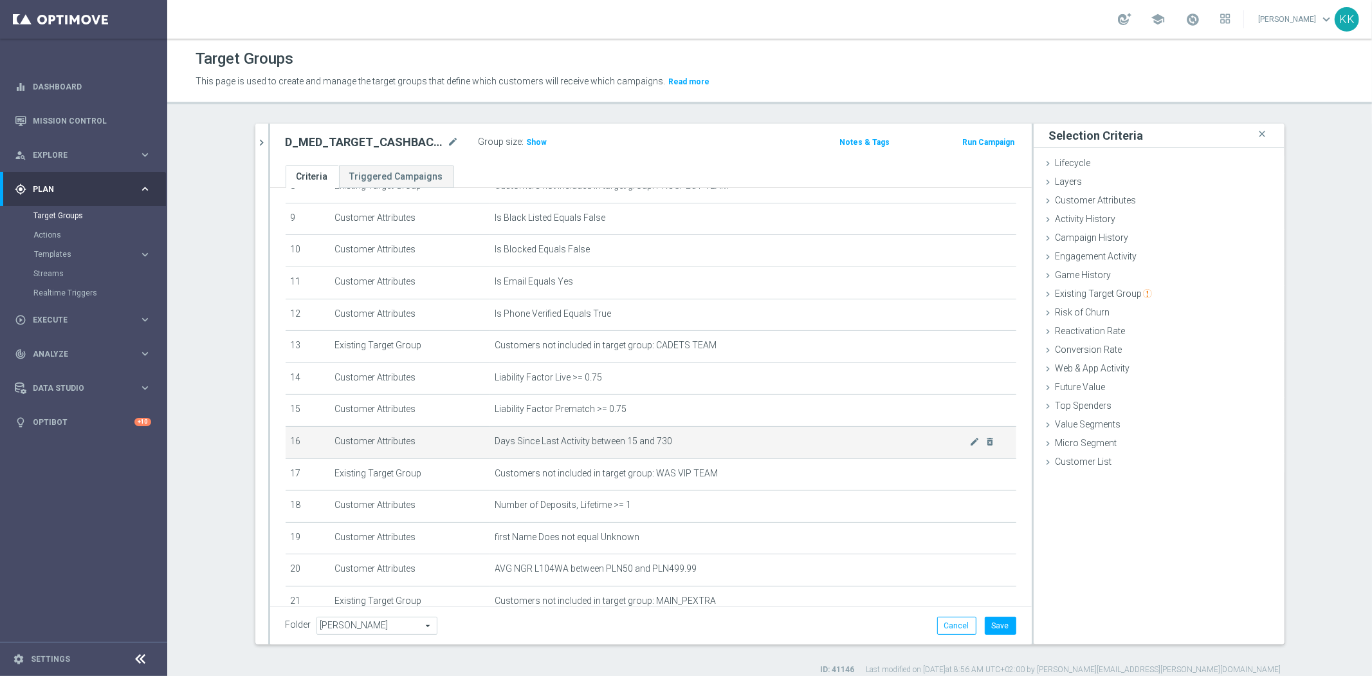
scroll to position [416, 0]
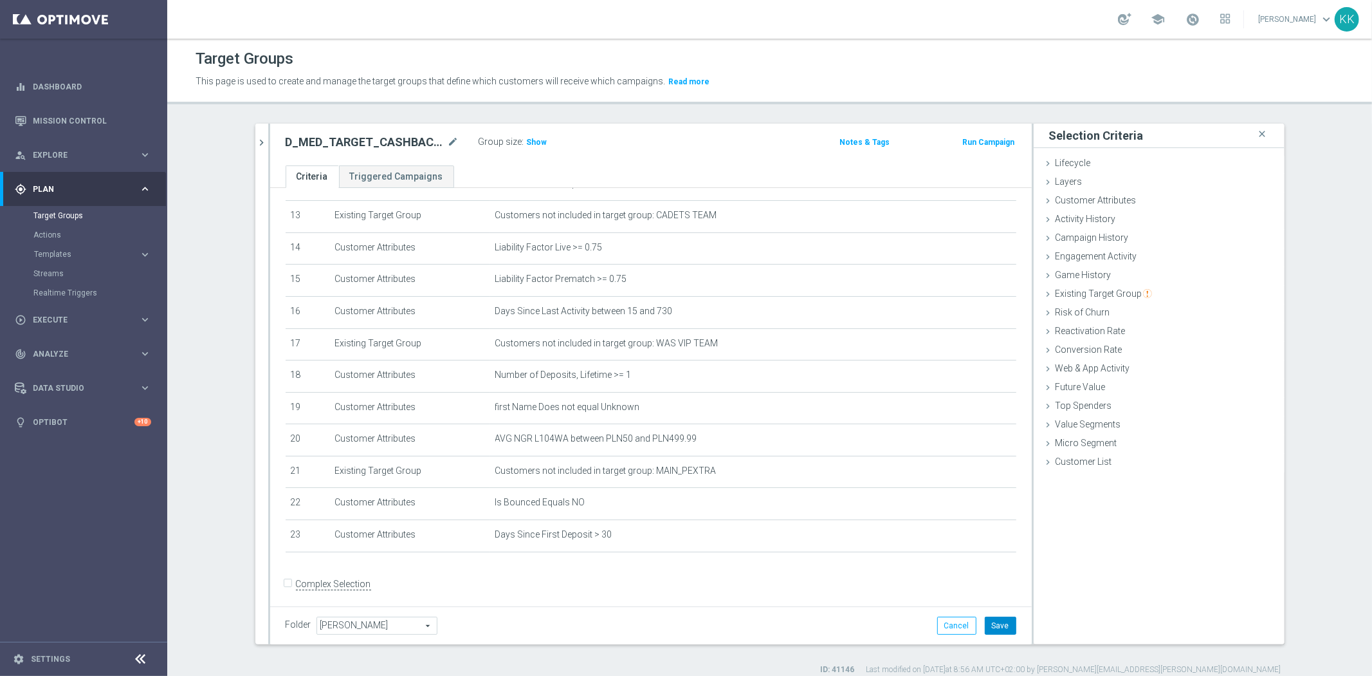
click at [1002, 624] on button "Save" at bounding box center [1001, 625] width 32 height 18
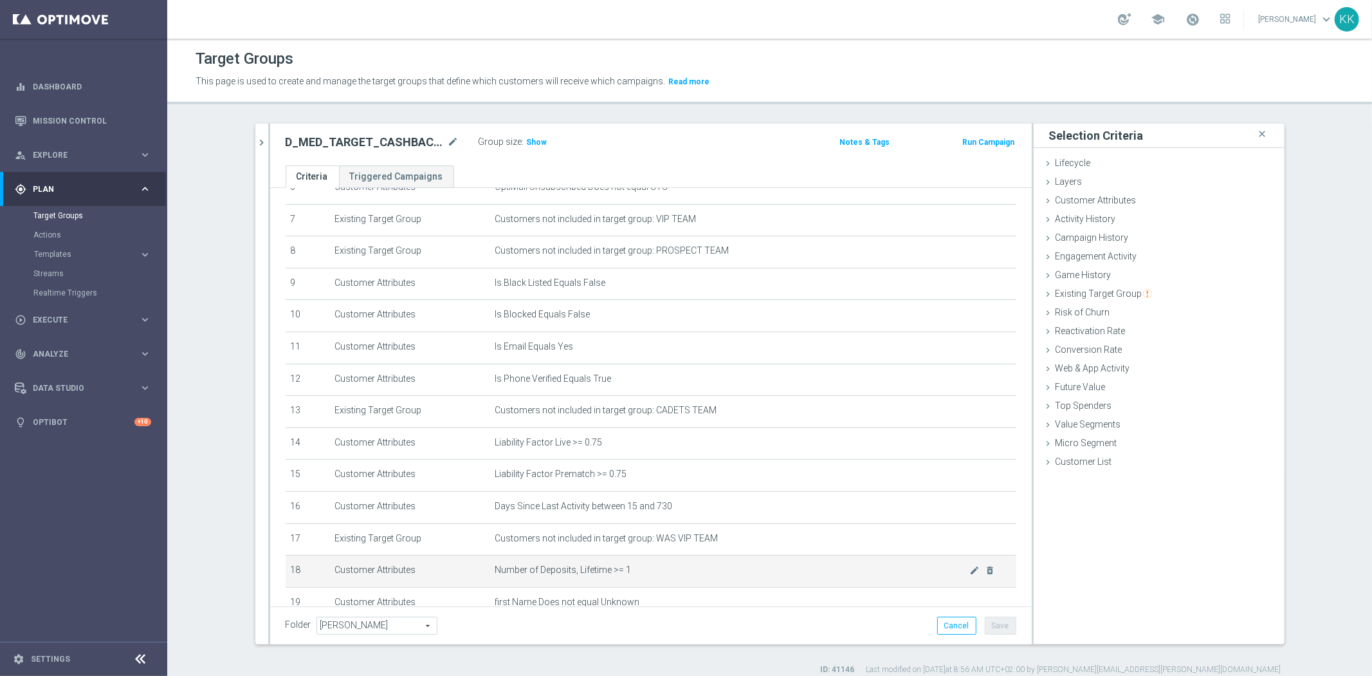
scroll to position [273, 0]
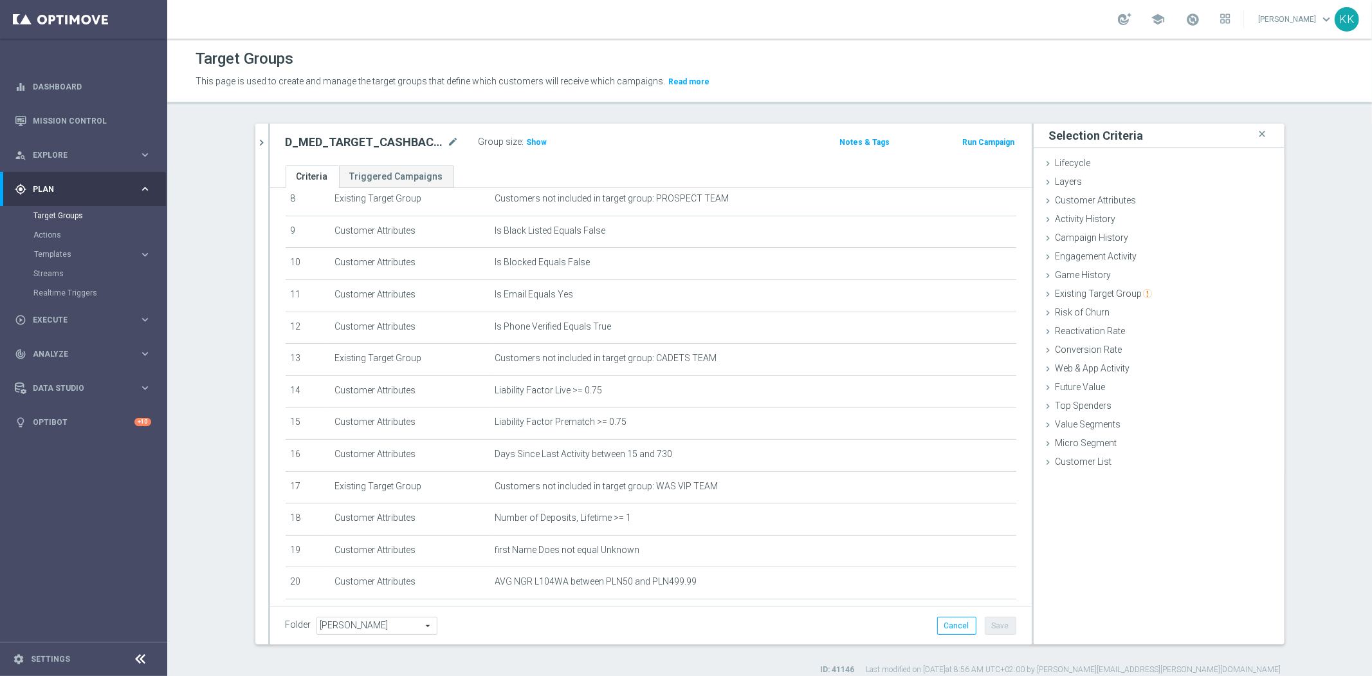
click at [537, 145] on span "Show" at bounding box center [537, 142] width 21 height 9
click at [243, 145] on div "030925 close more_vert Prioritize Customer Target Groups library_add create_new…" at bounding box center [770, 399] width 1081 height 551
click at [255, 150] on button "chevron_right" at bounding box center [261, 143] width 13 height 38
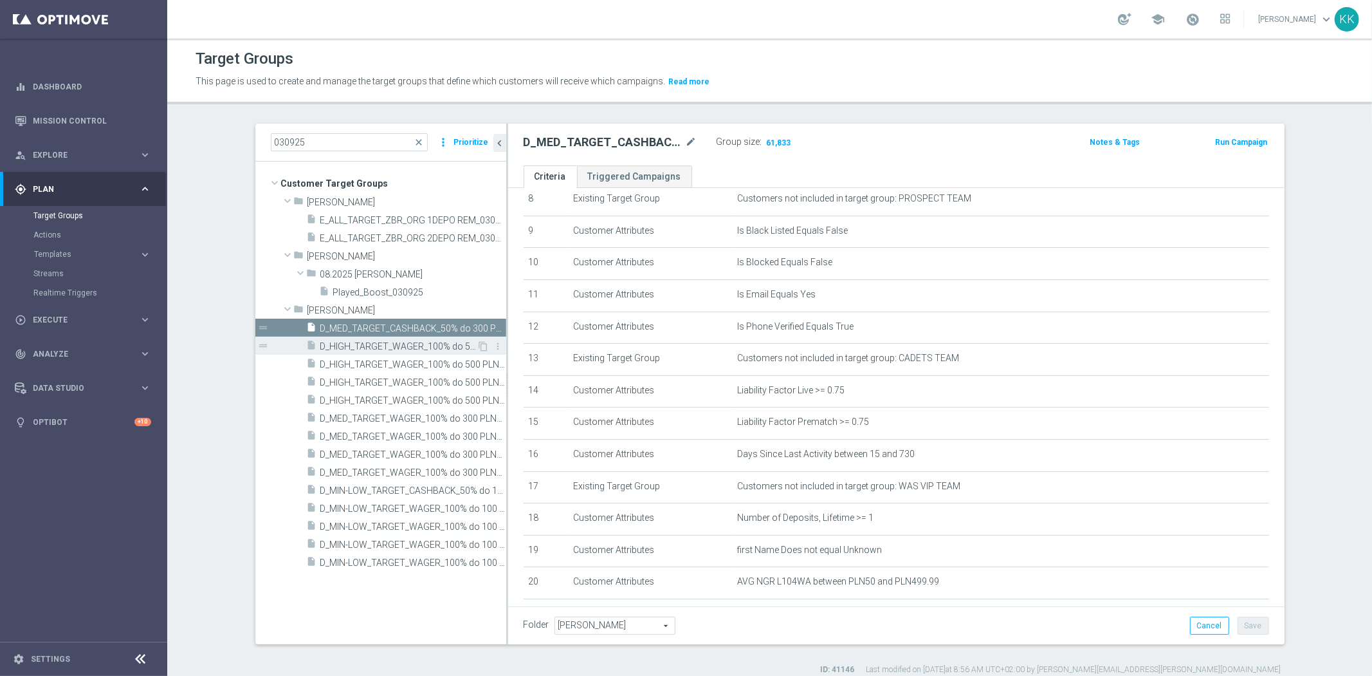
click at [352, 342] on span "D_HIGH_TARGET_WAGER_100% do 500 PLN_PLMECZE_030925" at bounding box center [398, 346] width 157 height 11
click at [479, 346] on icon "content_copy" at bounding box center [484, 346] width 10 height 10
click at [686, 137] on icon "mode_edit" at bounding box center [692, 141] width 12 height 15
type input "D_HIGH_TARGET_CASHBACK_50% do 500 PLN_LMLW_160925"
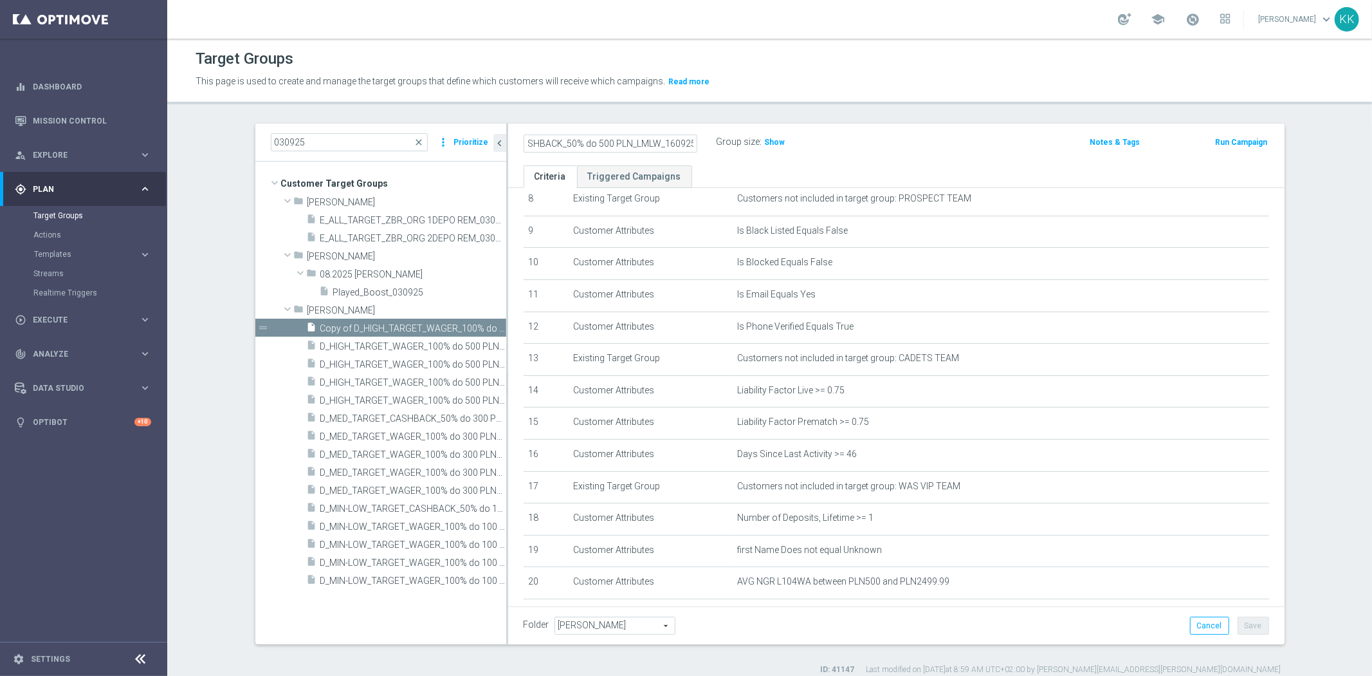
click at [844, 138] on div "D_HIGH_TARGET_CASHBACK_50% do 500 PLN_LMLW_160925 Group size : Show" at bounding box center [769, 142] width 510 height 19
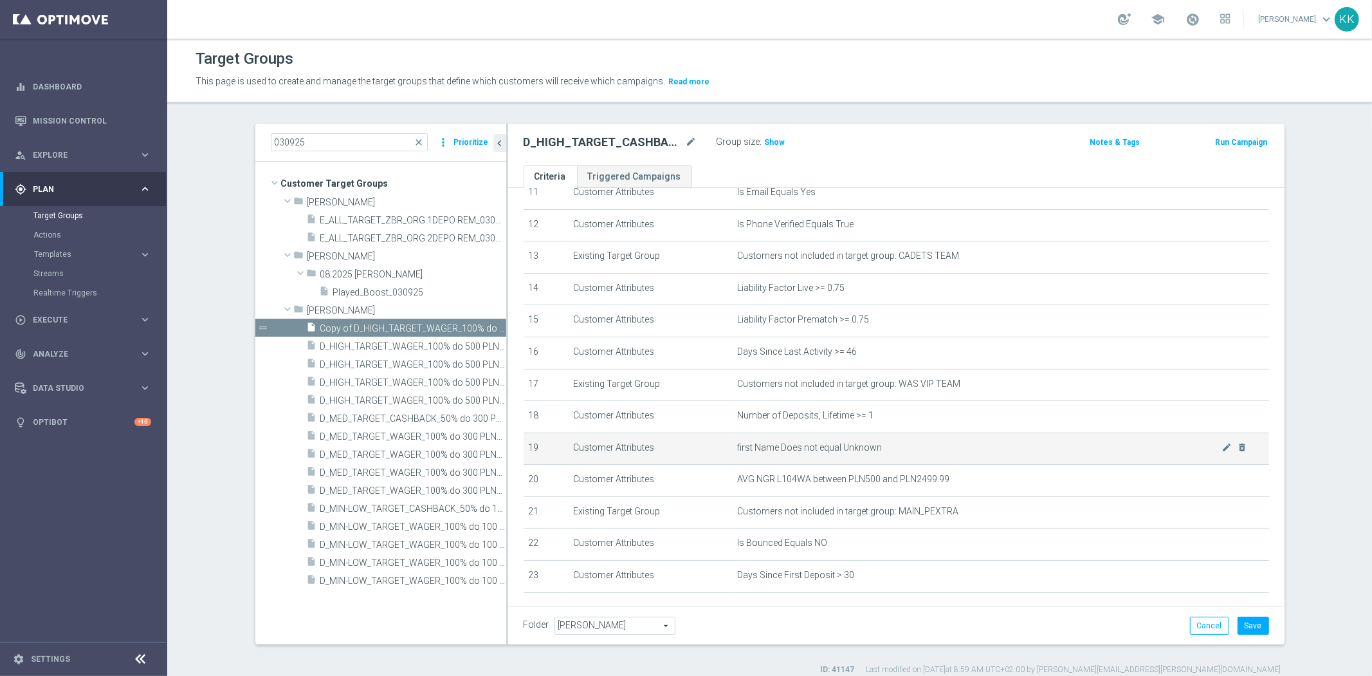
scroll to position [430, 0]
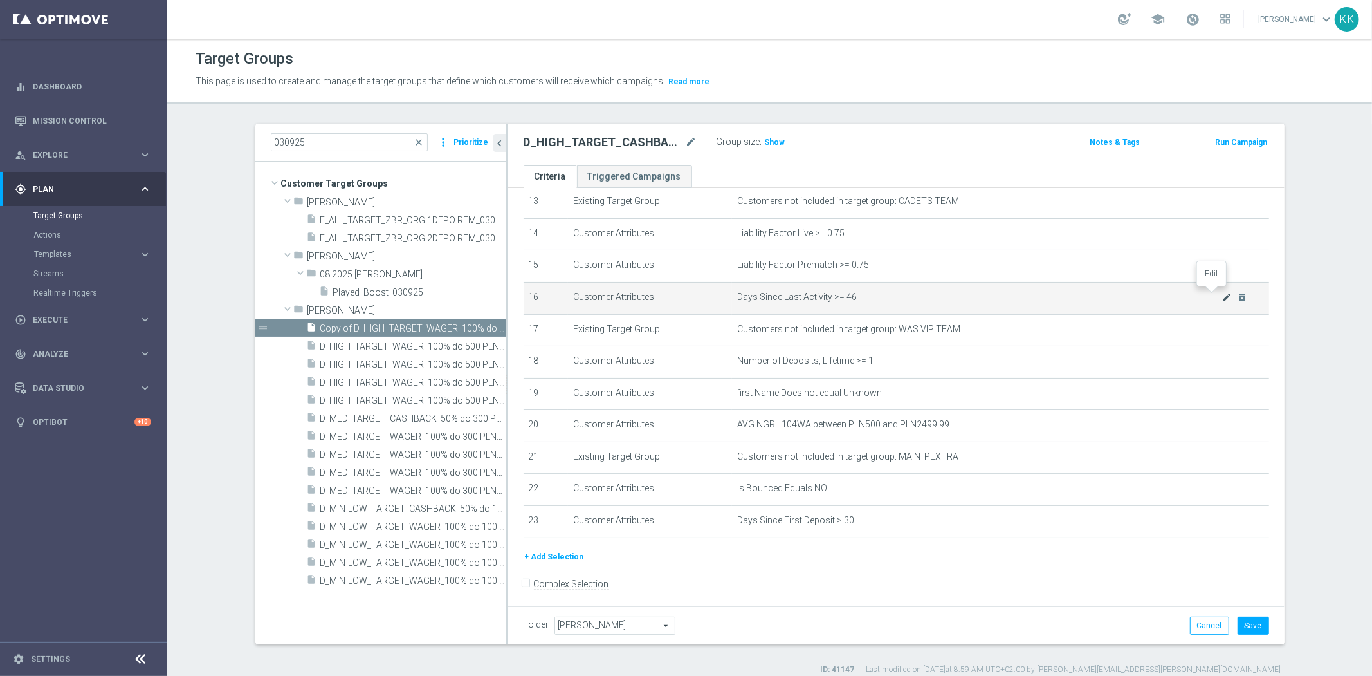
click at [1222, 294] on icon "mode_edit" at bounding box center [1227, 297] width 10 height 10
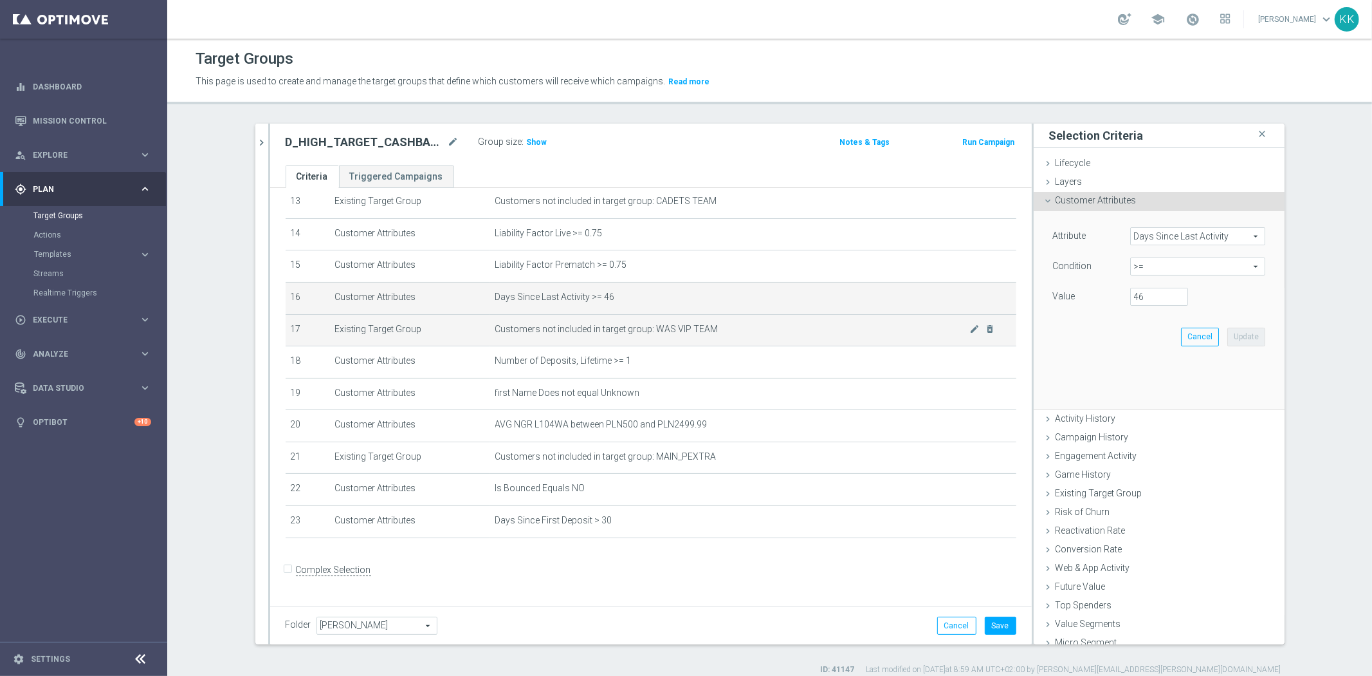
scroll to position [416, 0]
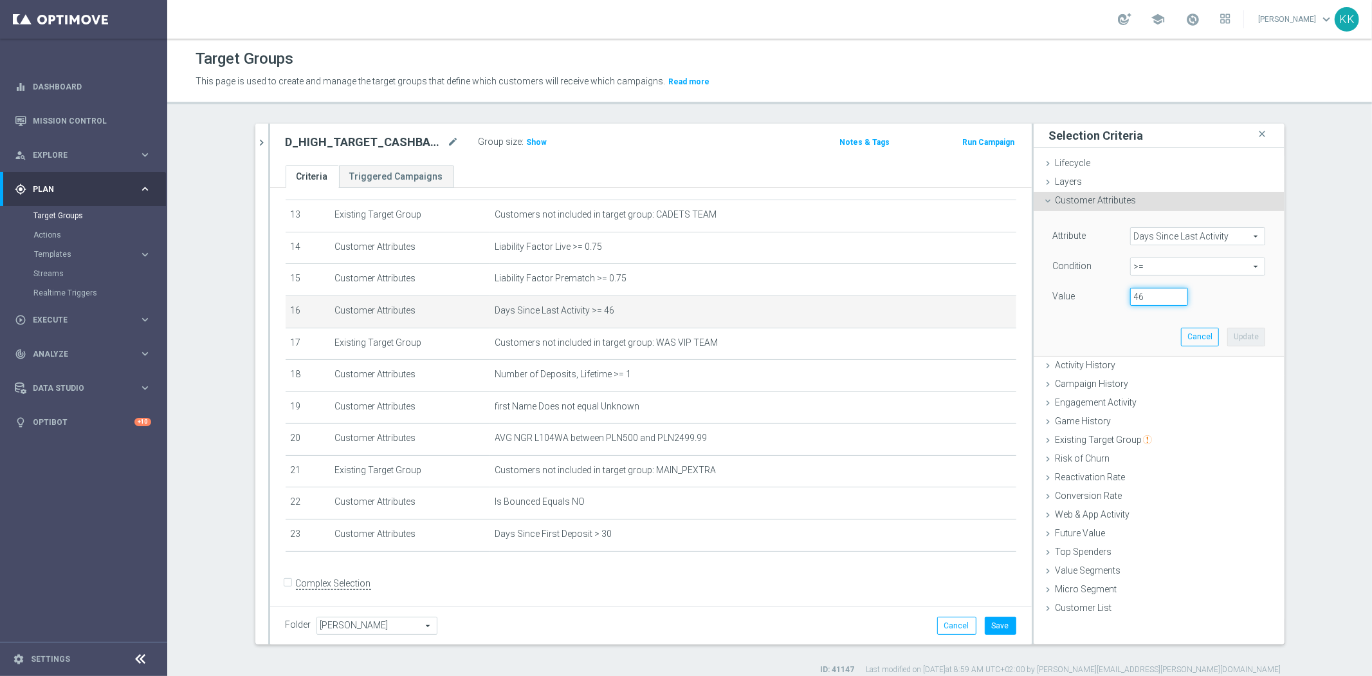
click at [1146, 295] on input "46" at bounding box center [1160, 297] width 58 height 18
click at [1149, 264] on span ">=" at bounding box center [1198, 266] width 134 height 17
click at [1145, 395] on div "Engagement Activity done" at bounding box center [1159, 403] width 251 height 19
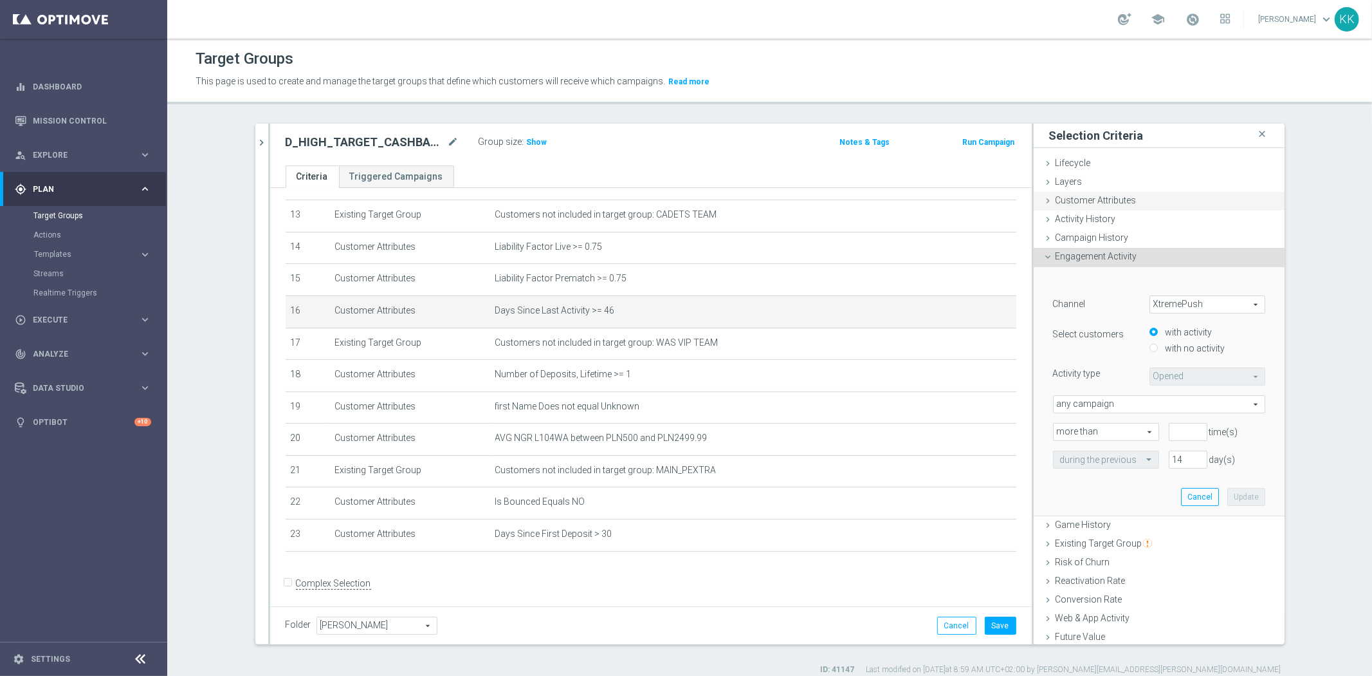
click at [1121, 205] on div "Customer Attributes done selection updated" at bounding box center [1159, 201] width 251 height 19
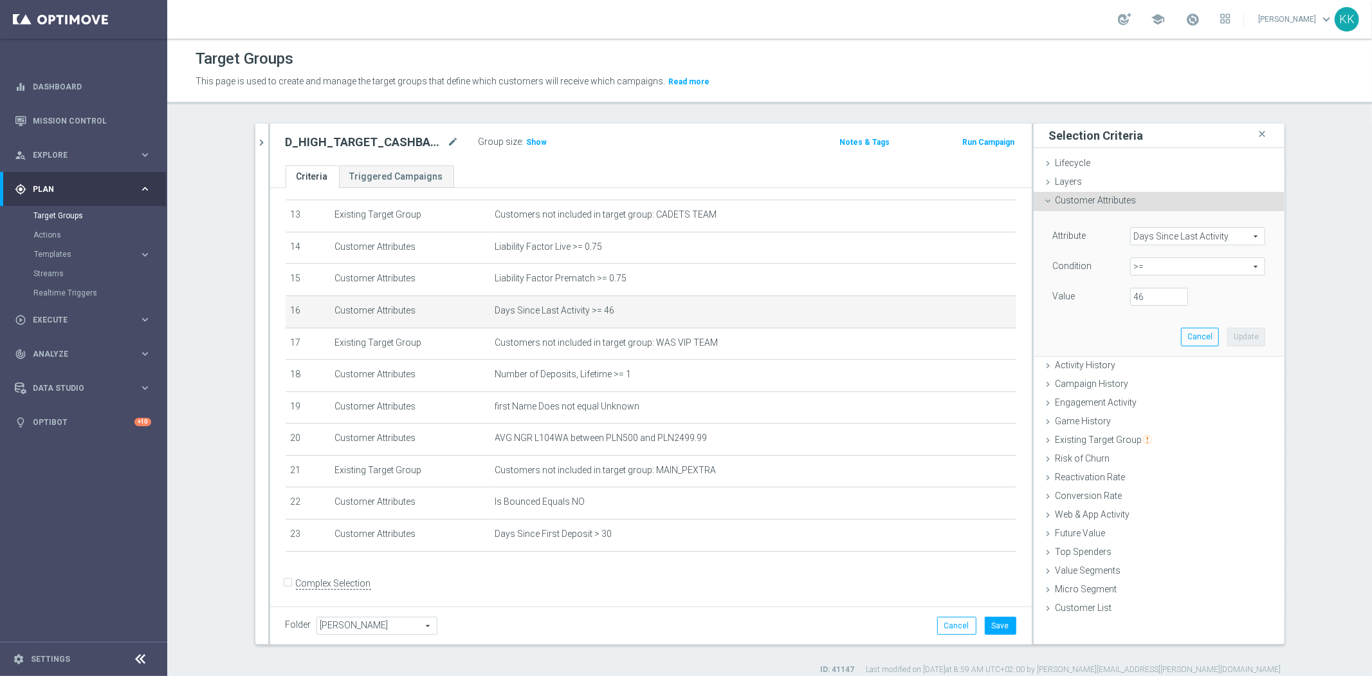
click at [1154, 270] on span ">=" at bounding box center [1198, 266] width 134 height 17
click at [1145, 381] on span "between" at bounding box center [1198, 386] width 122 height 10
type input "between"
click at [1137, 306] on div "Value Min:" at bounding box center [1160, 298] width 232 height 21
click at [1141, 299] on input "number" at bounding box center [1160, 297] width 58 height 18
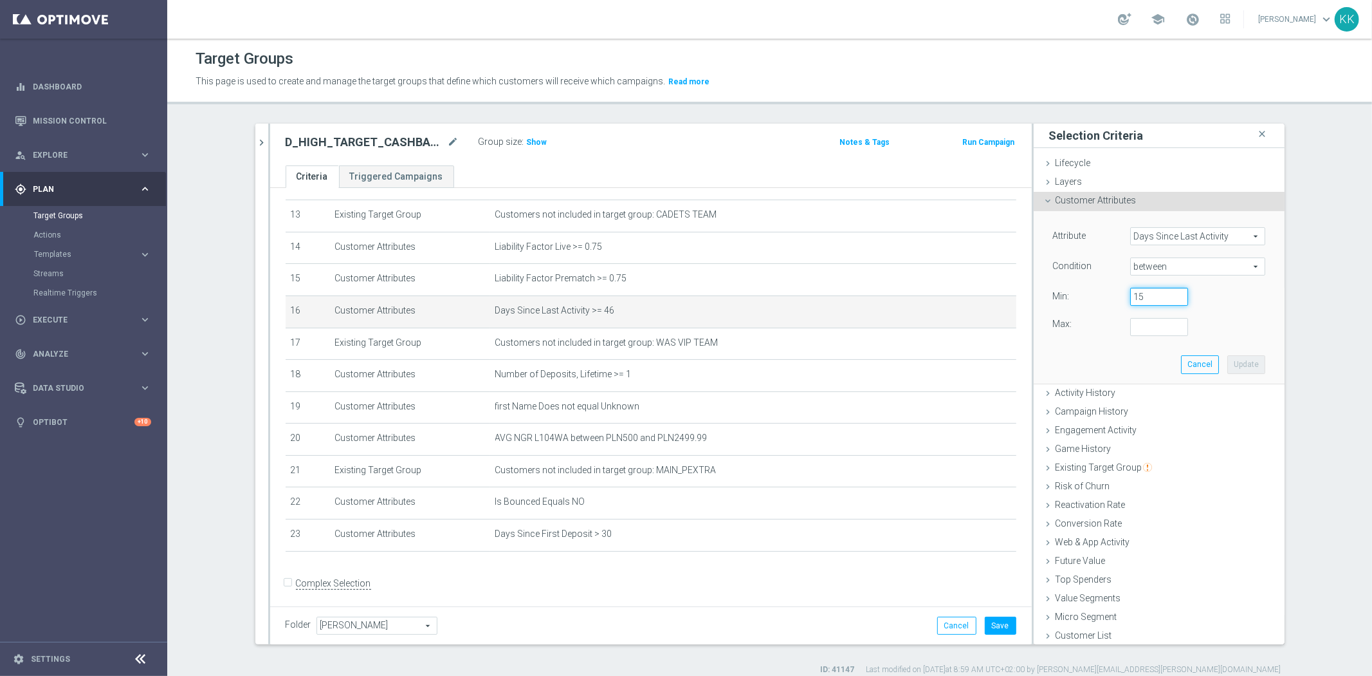
type input "15"
click at [1138, 322] on input "number" at bounding box center [1160, 327] width 58 height 18
type input "730"
click at [1231, 365] on button "Update" at bounding box center [1247, 364] width 38 height 18
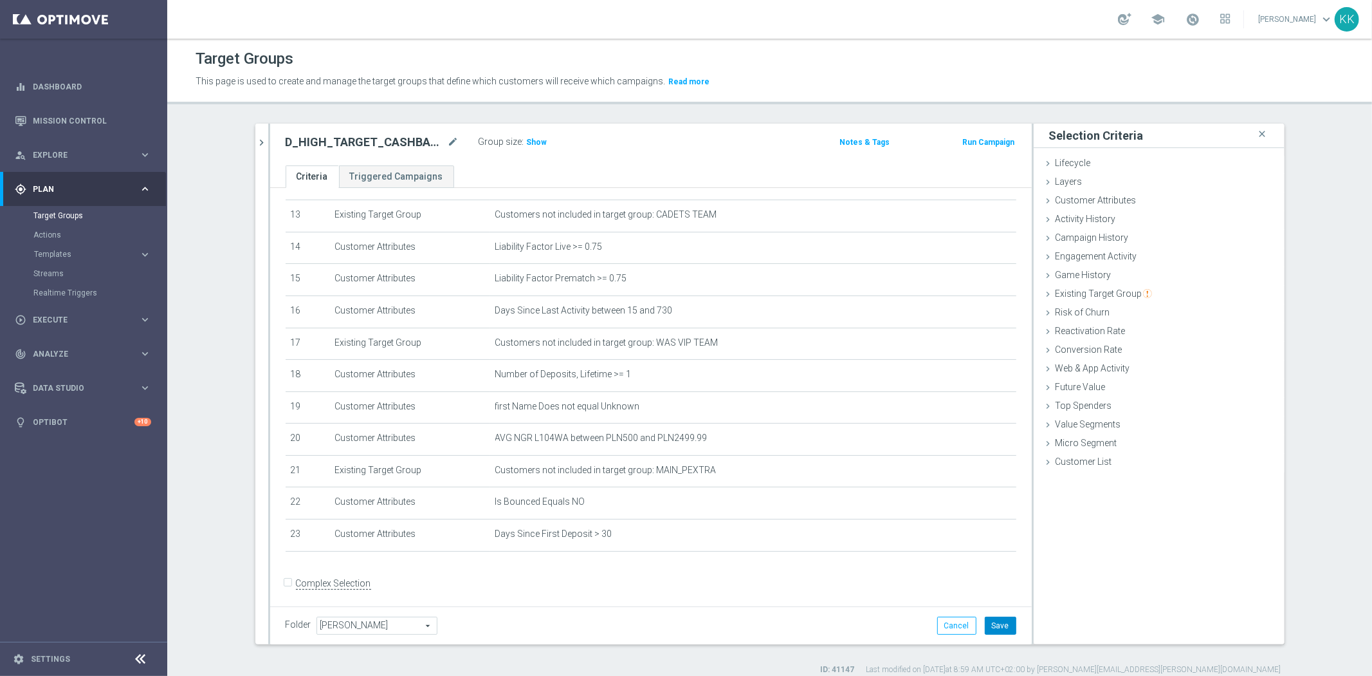
click at [992, 622] on button "Save" at bounding box center [1001, 625] width 32 height 18
click at [529, 138] on span "Show" at bounding box center [537, 142] width 21 height 9
click at [258, 135] on button "chevron_right" at bounding box center [261, 143] width 13 height 38
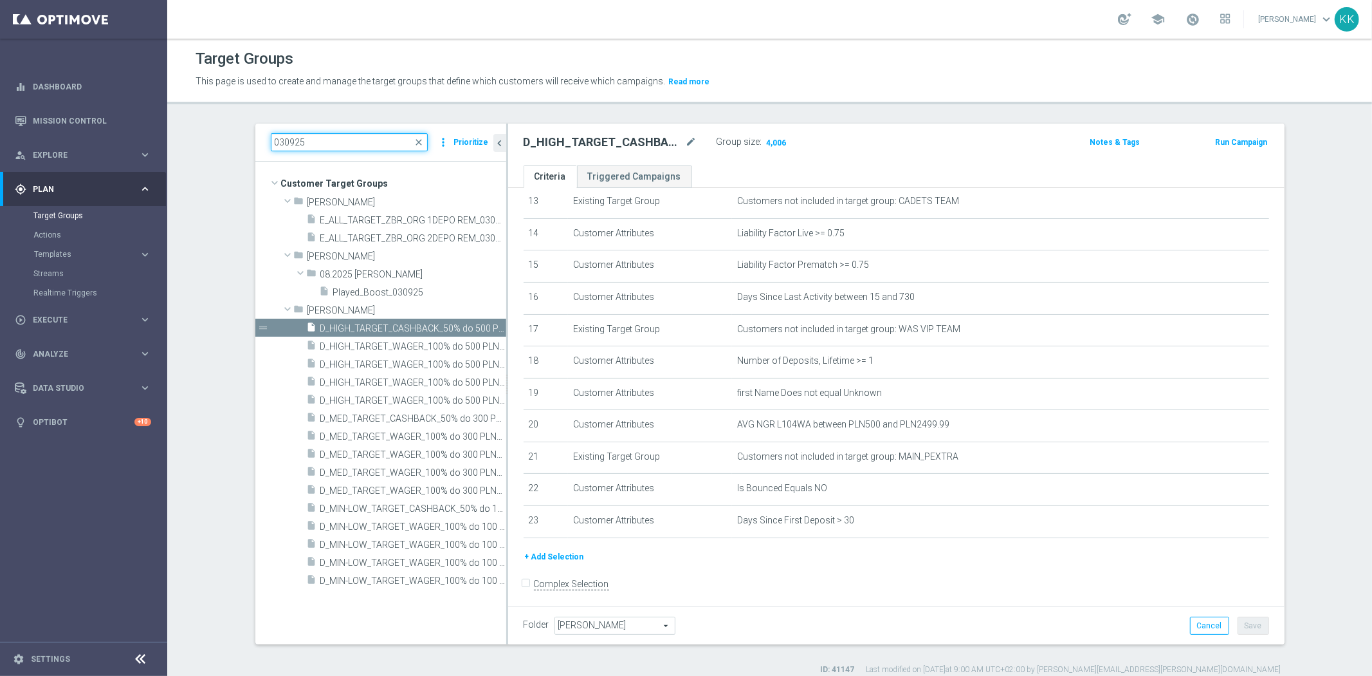
click at [327, 142] on input "030925" at bounding box center [349, 142] width 157 height 18
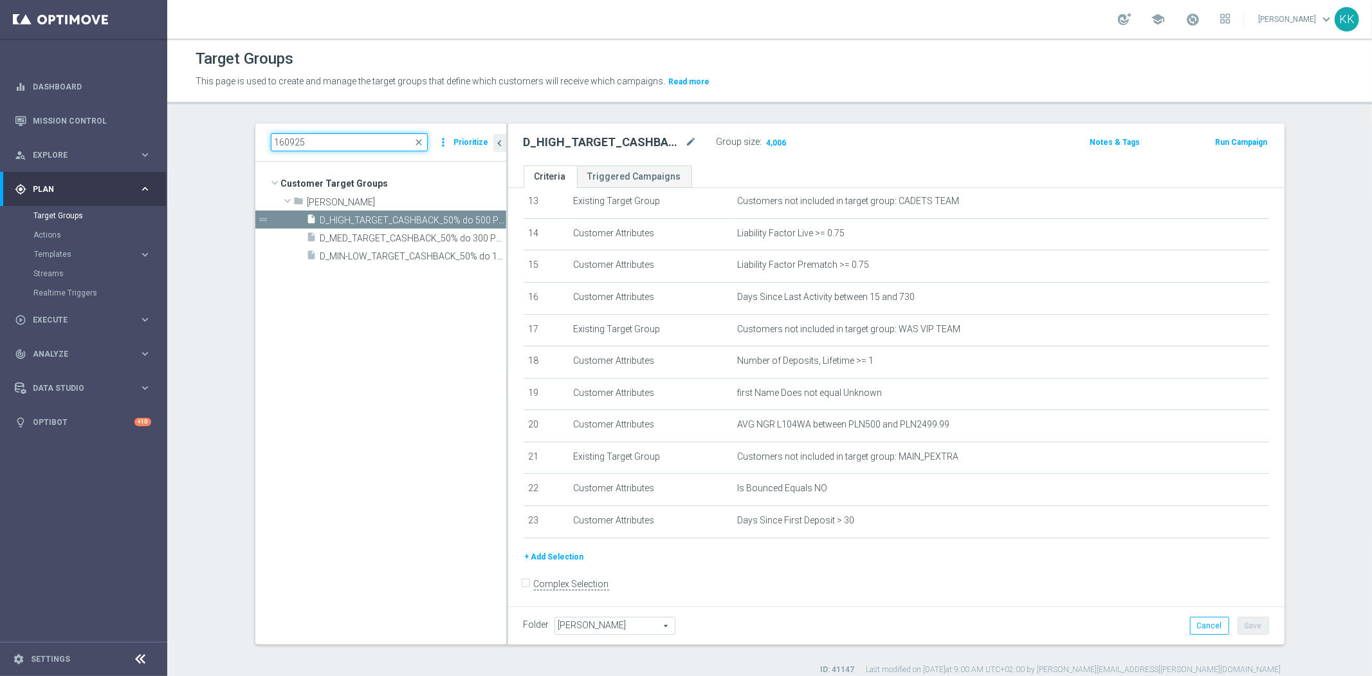
scroll to position [0, 0]
type input "160925"
click at [330, 255] on span "D_MIN-LOW_TARGET_CASHBACK_50% do 100 PLN_LMLW_160925" at bounding box center [398, 256] width 157 height 11
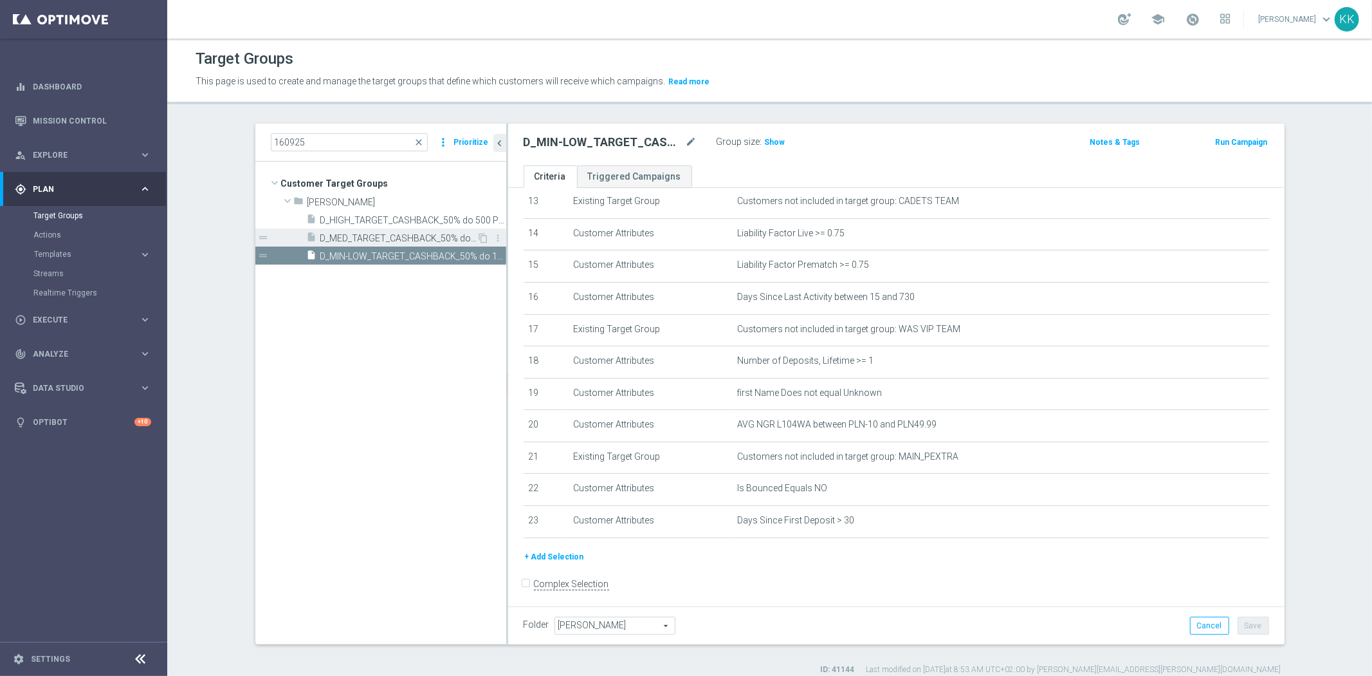
click at [389, 234] on span "D_MED_TARGET_CASHBACK_50% do 300 PLN_LMLW_160925" at bounding box center [398, 238] width 157 height 11
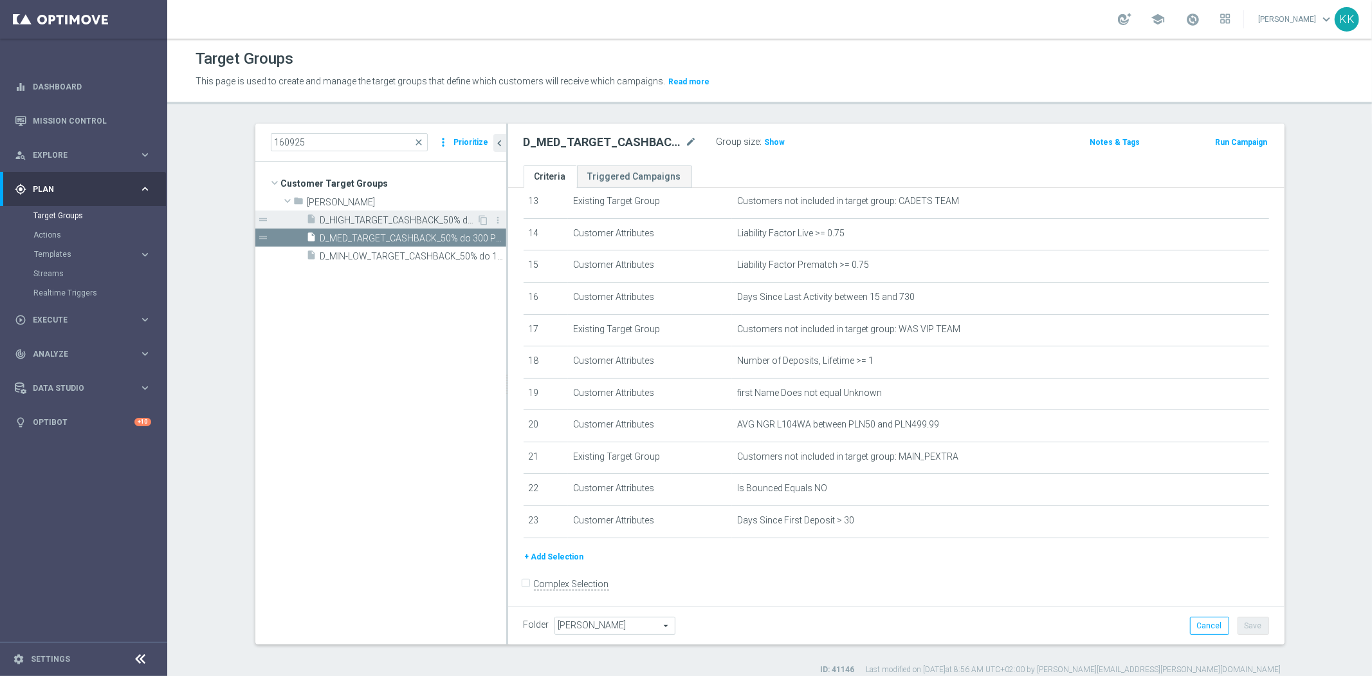
click at [369, 222] on span "D_HIGH_TARGET_CASHBACK_50% do 500 PLN_LMLW_160925" at bounding box center [398, 220] width 157 height 11
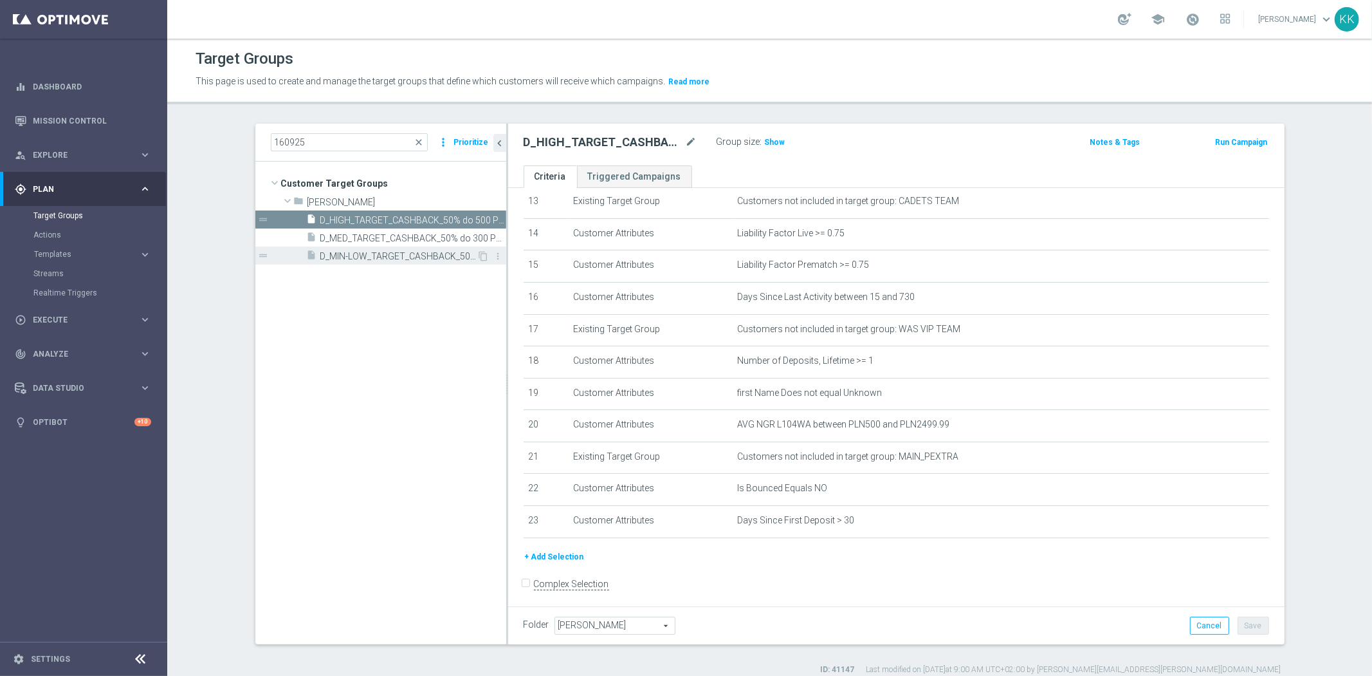
click at [392, 252] on span "D_MIN-LOW_TARGET_CASHBACK_50% do 100 PLN_LMLW_160925" at bounding box center [398, 256] width 157 height 11
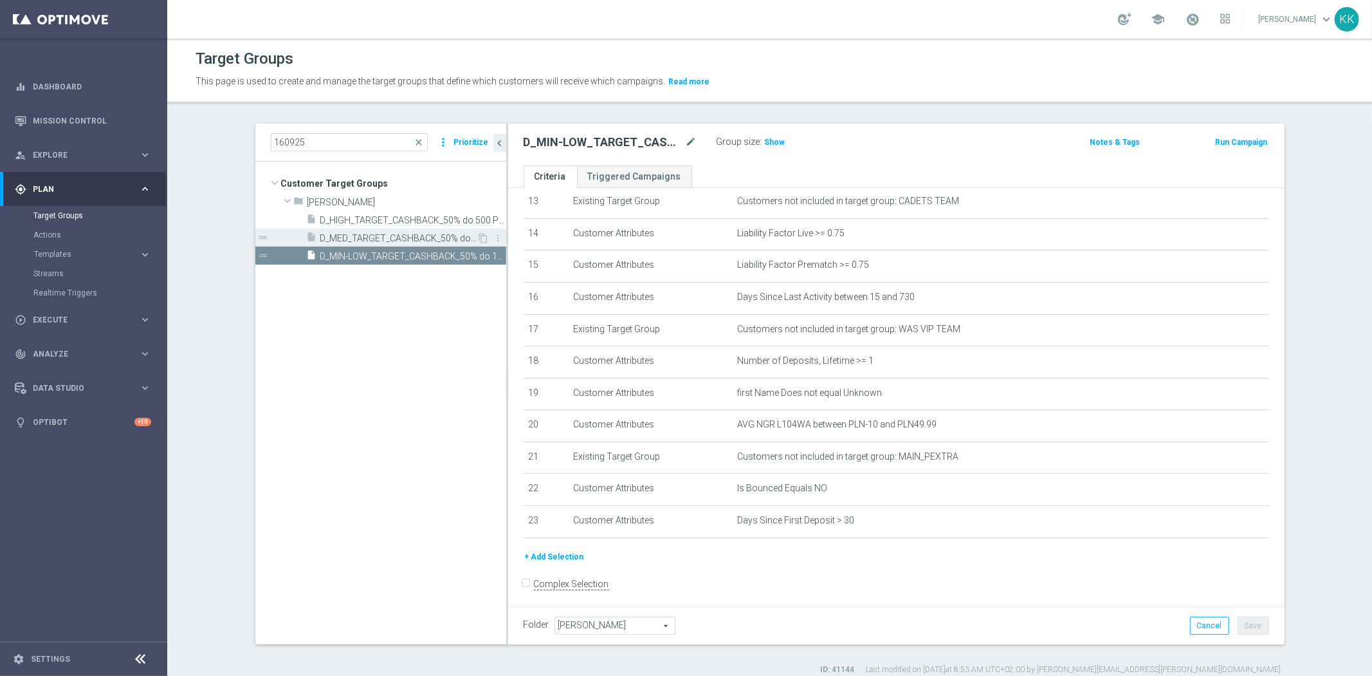
click at [331, 238] on span "D_MED_TARGET_CASHBACK_50% do 300 PLN_LMLW_160925" at bounding box center [398, 238] width 157 height 11
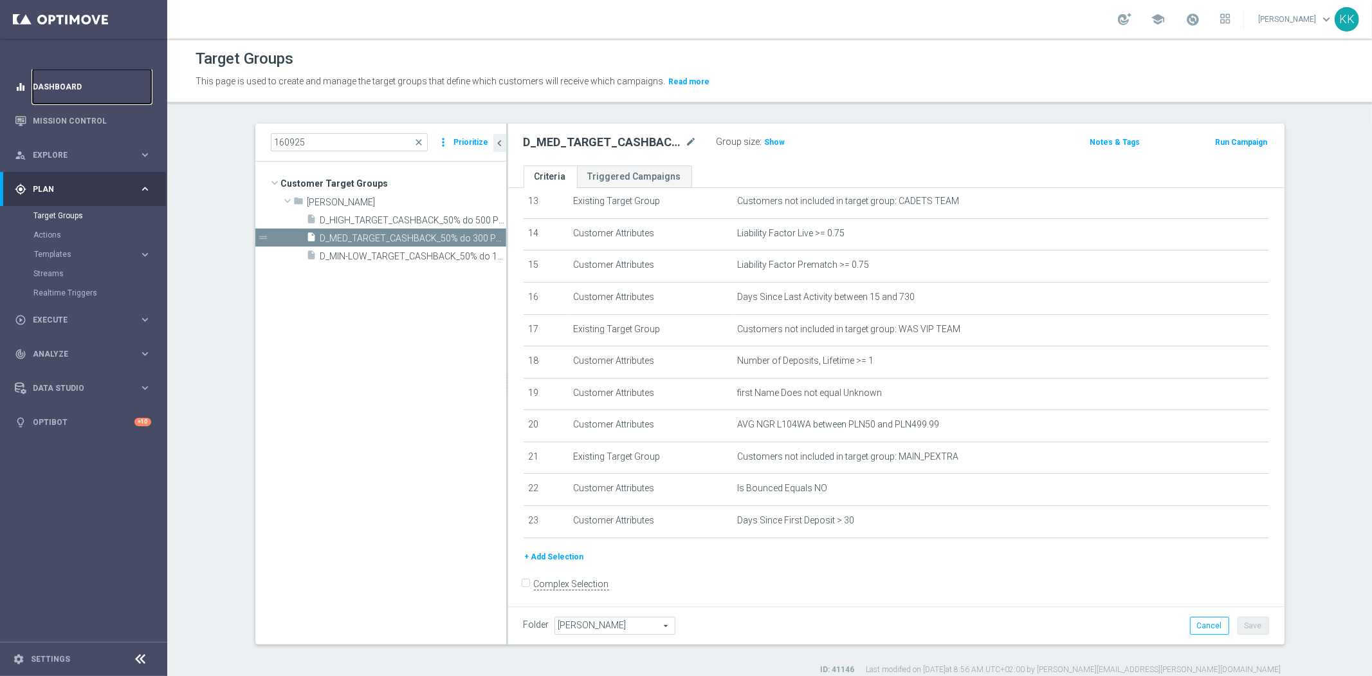
click at [64, 88] on link "Dashboard" at bounding box center [92, 86] width 118 height 34
